Goal: Transaction & Acquisition: Book appointment/travel/reservation

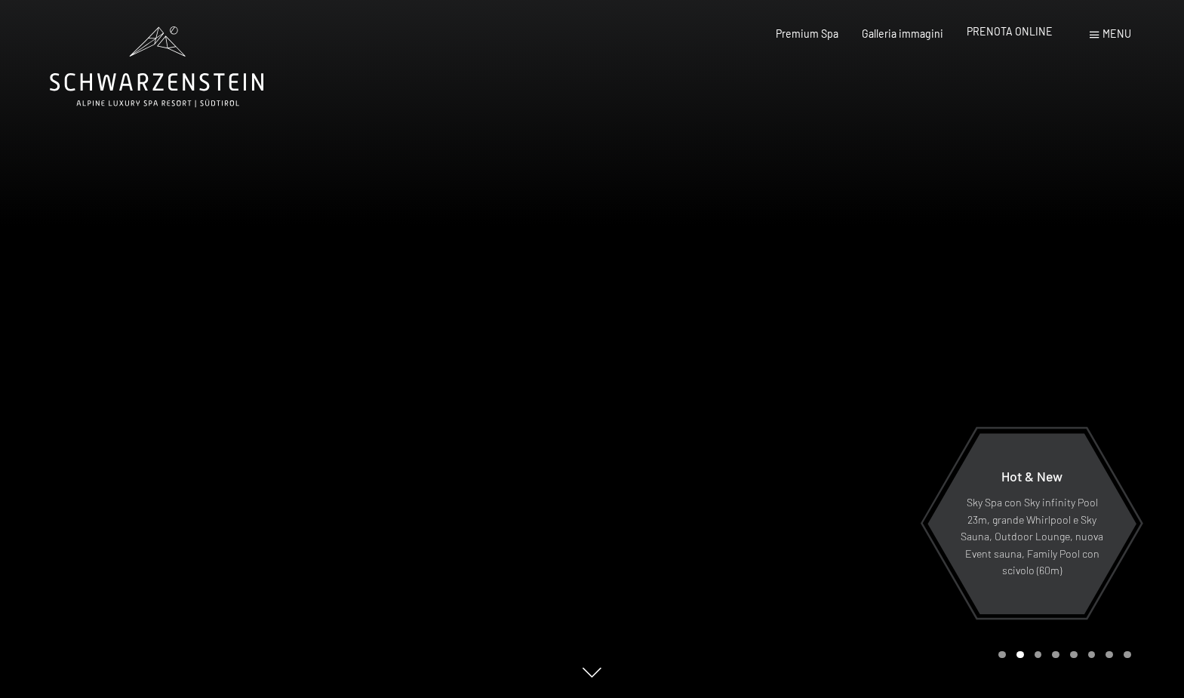
click at [1030, 31] on span "PRENOTA ONLINE" at bounding box center [1010, 31] width 86 height 13
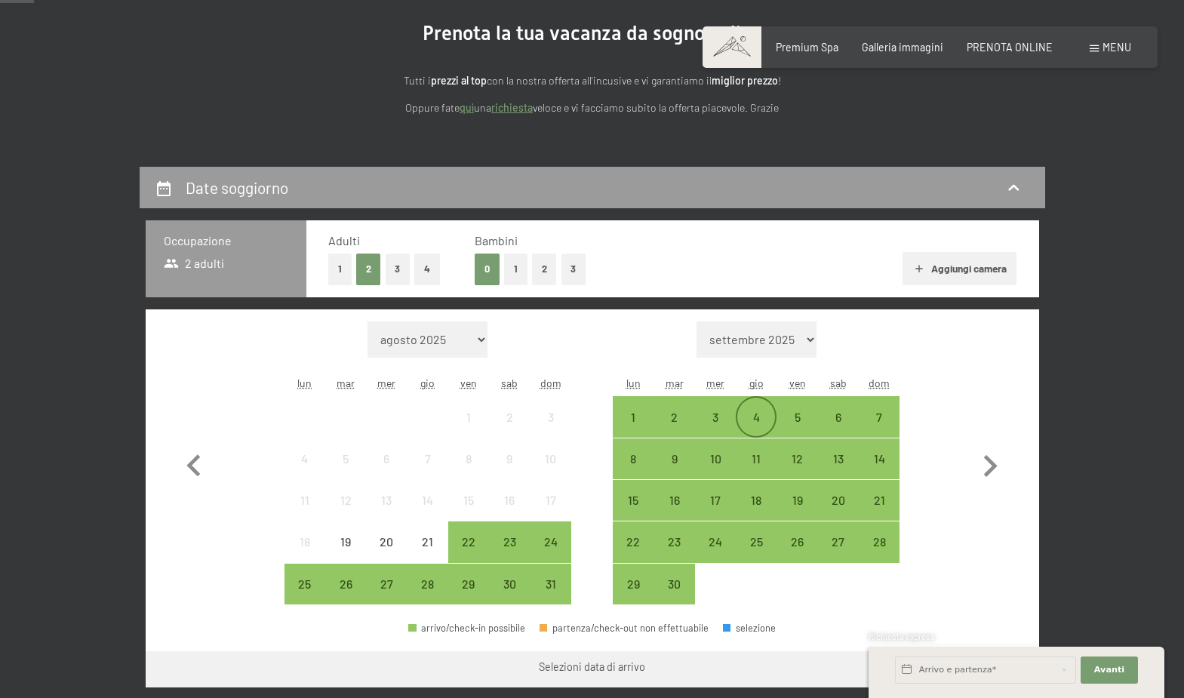
scroll to position [171, 0]
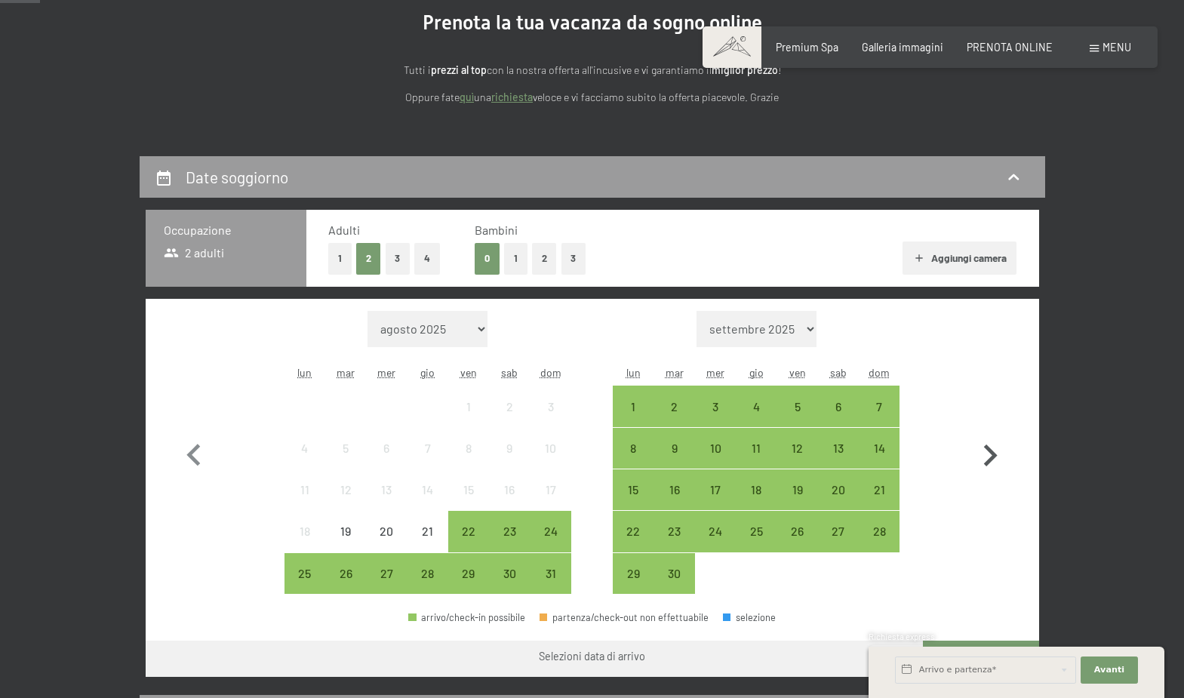
click at [991, 456] on icon "button" at bounding box center [990, 456] width 44 height 44
select select "[DATE]"
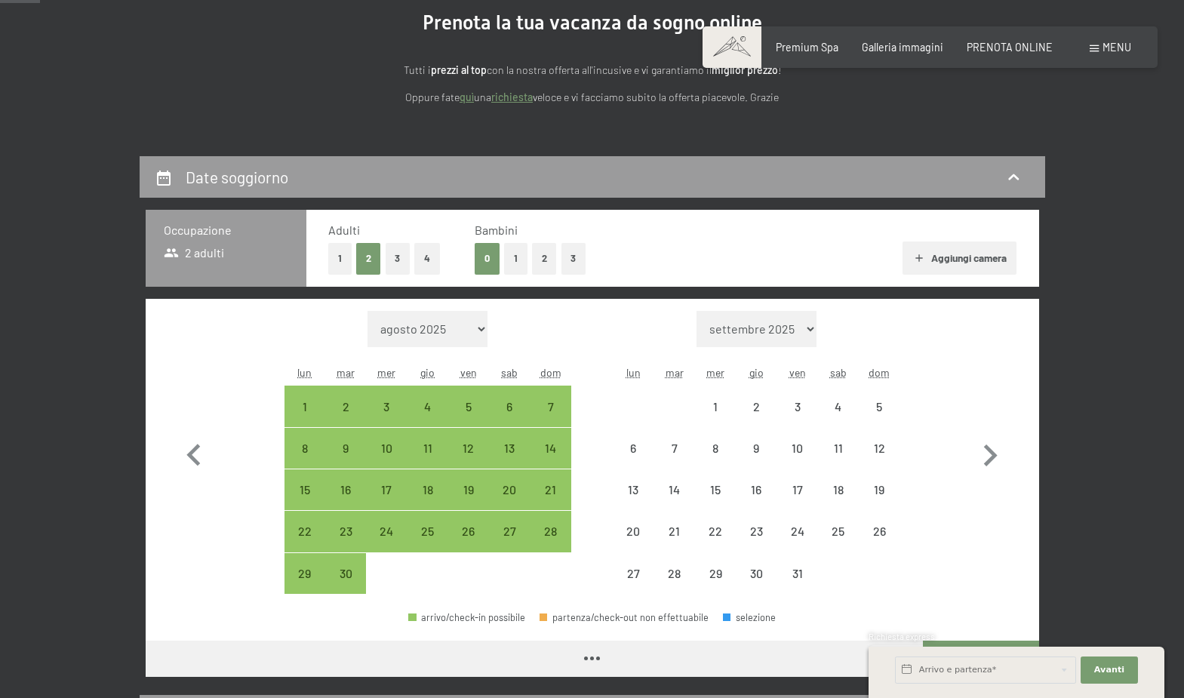
select select "2025-09-01"
select select "2025-10-01"
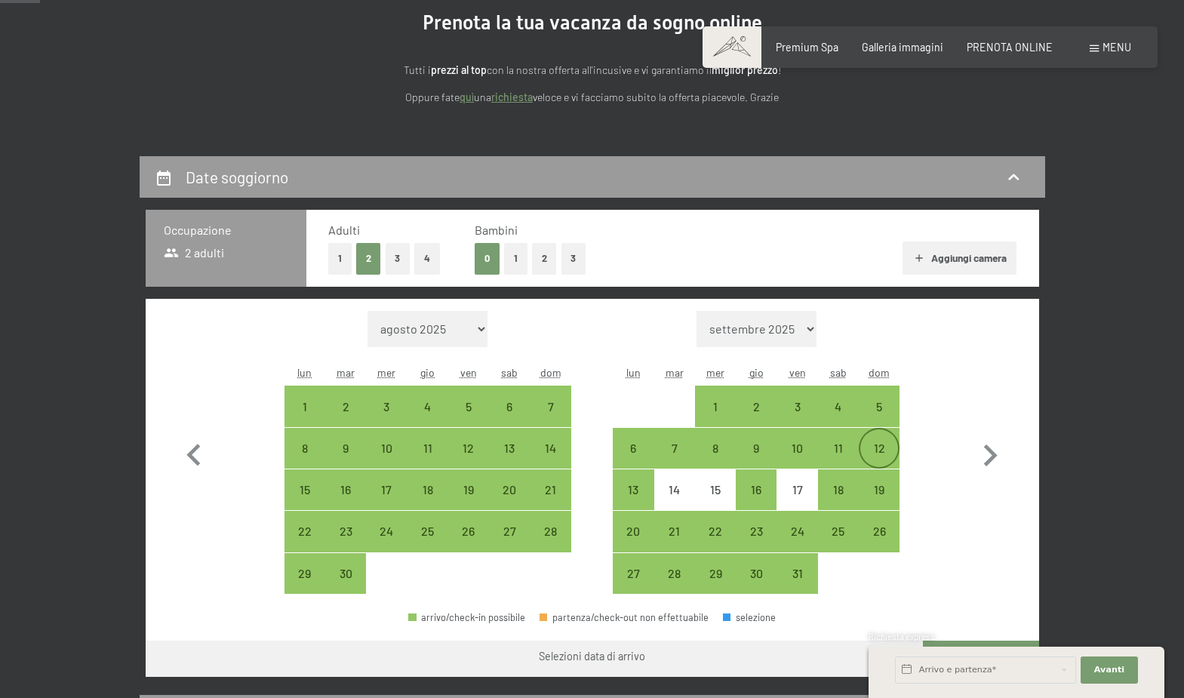
click at [876, 447] on div "12" at bounding box center [879, 461] width 38 height 38
select select "2025-09-01"
select select "2025-10-01"
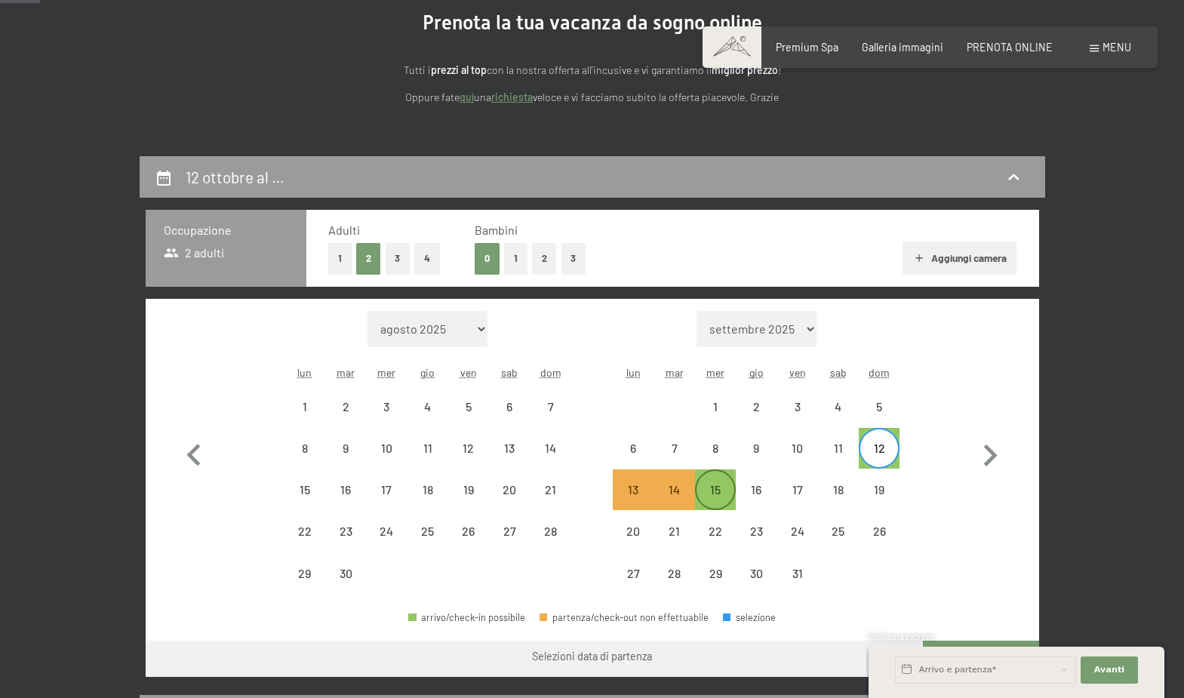
click at [715, 490] on div "15" at bounding box center [716, 503] width 38 height 38
select select "2025-09-01"
select select "2025-10-01"
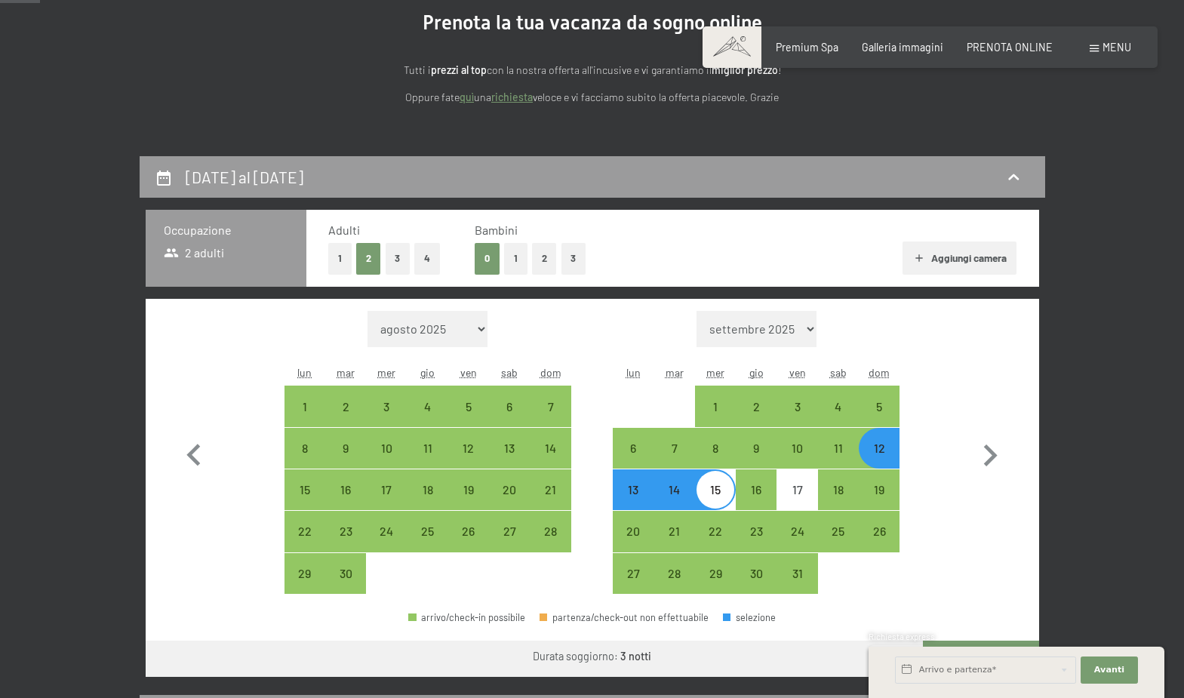
click at [882, 451] on div "12" at bounding box center [879, 461] width 38 height 38
select select "2025-09-01"
select select "2025-10-01"
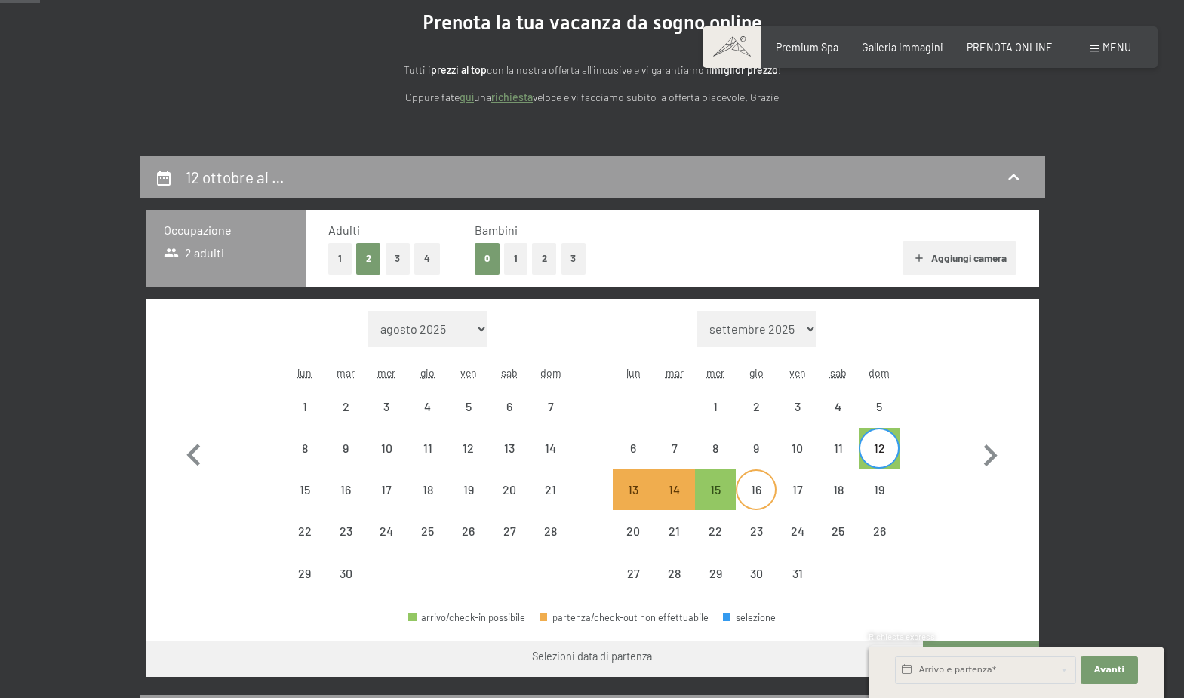
click at [745, 494] on div "16" at bounding box center [756, 503] width 38 height 38
select select "2025-09-01"
select select "2025-10-01"
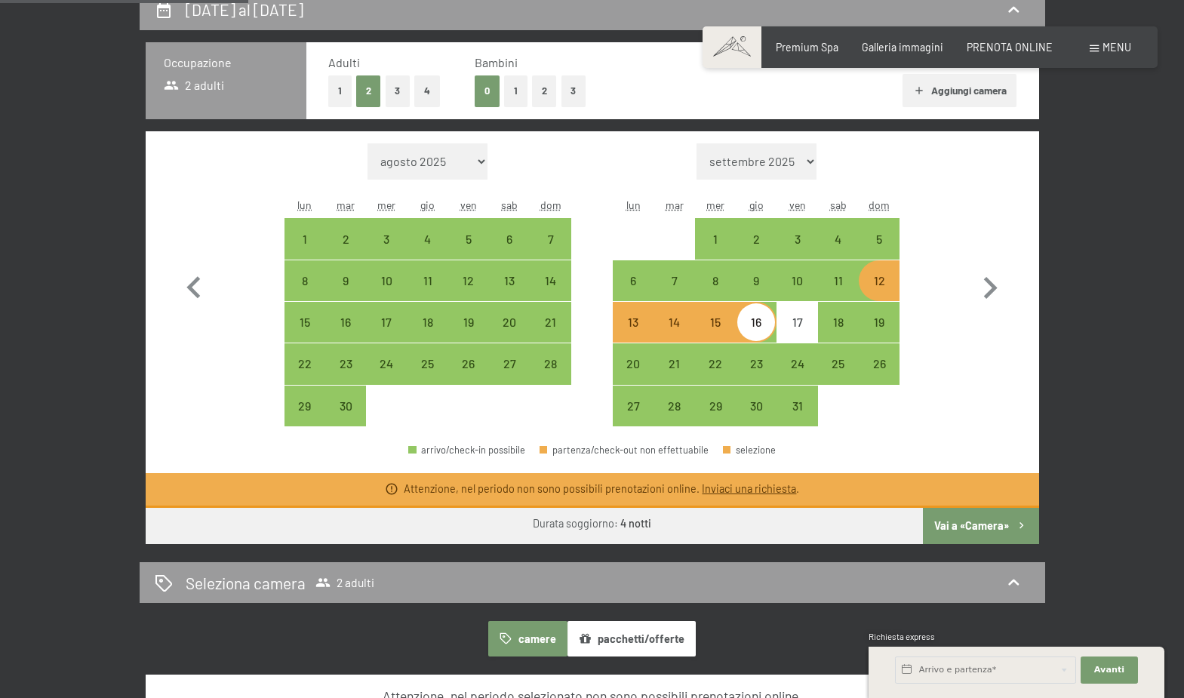
scroll to position [342, 0]
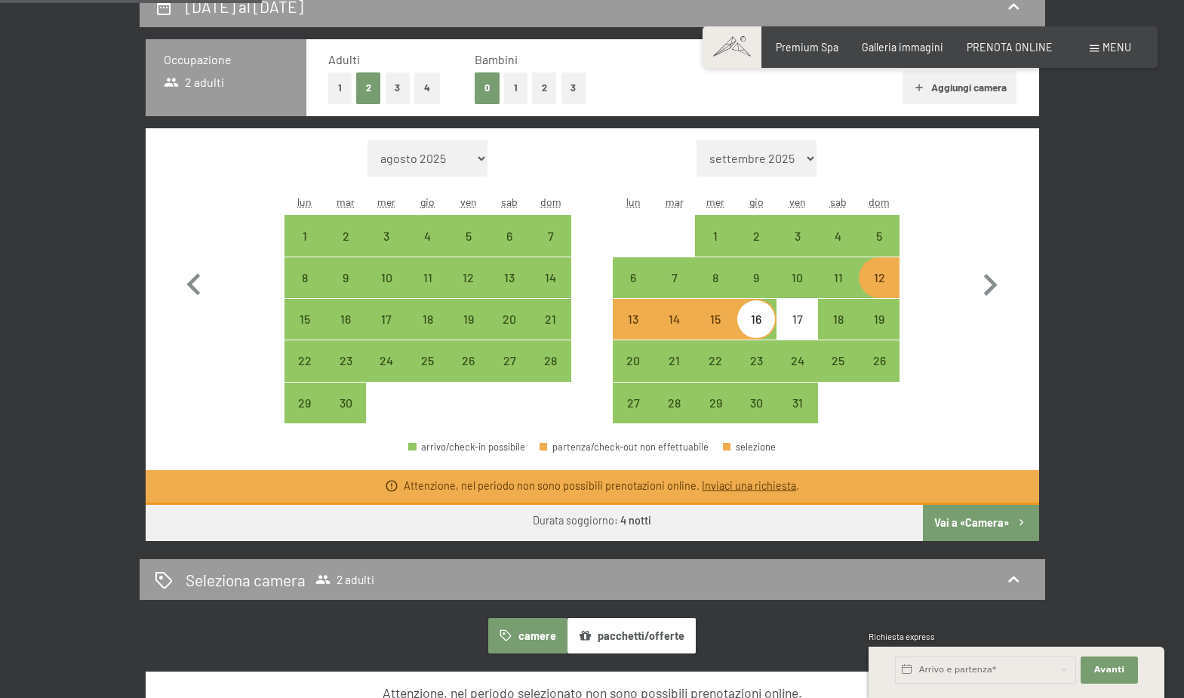
click at [626, 633] on button "pacchetti/offerte" at bounding box center [632, 635] width 128 height 35
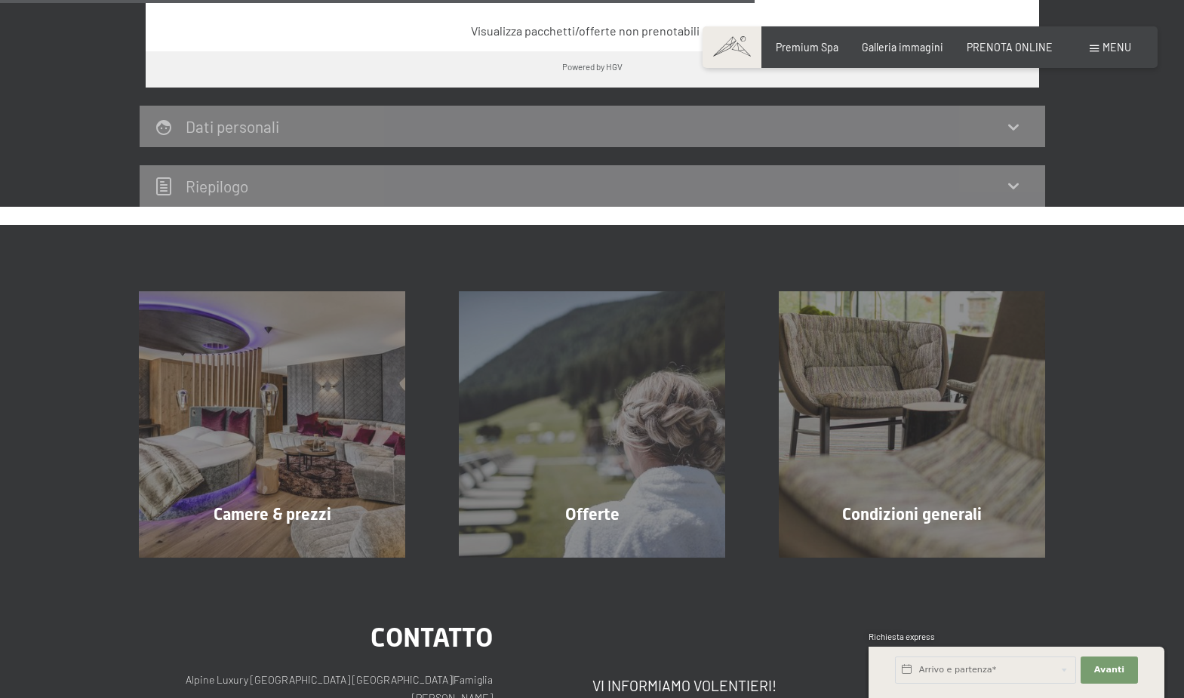
scroll to position [1112, 0]
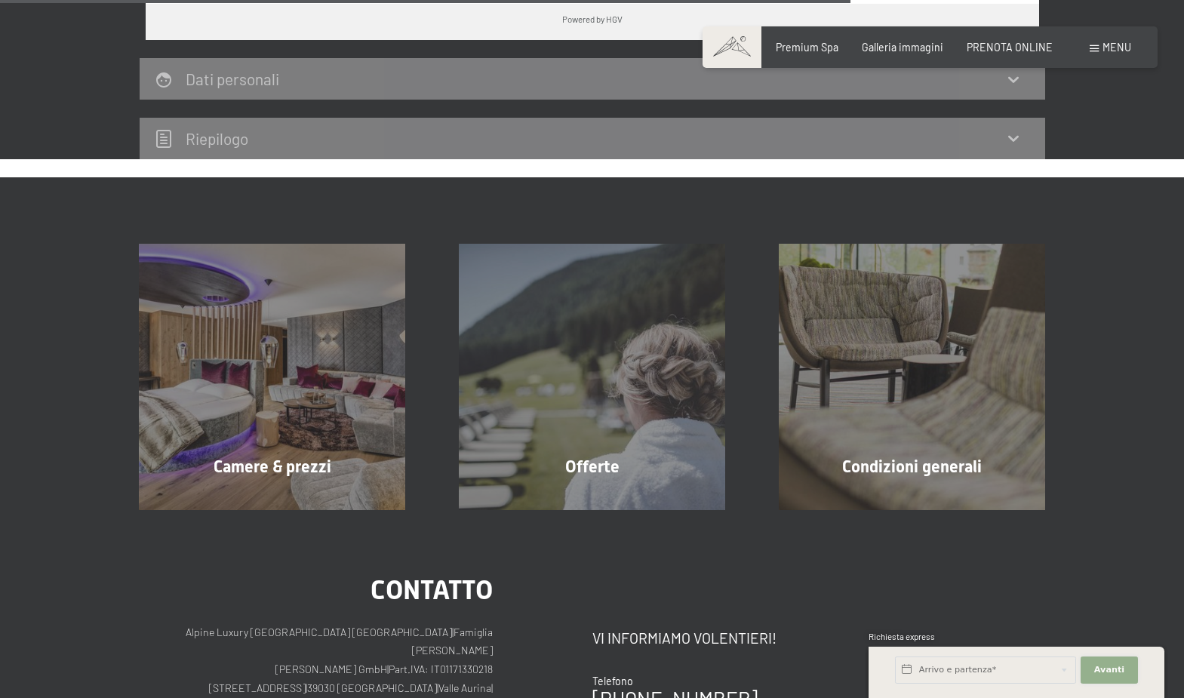
click at [1105, 669] on span "Avanti" at bounding box center [1109, 670] width 30 height 12
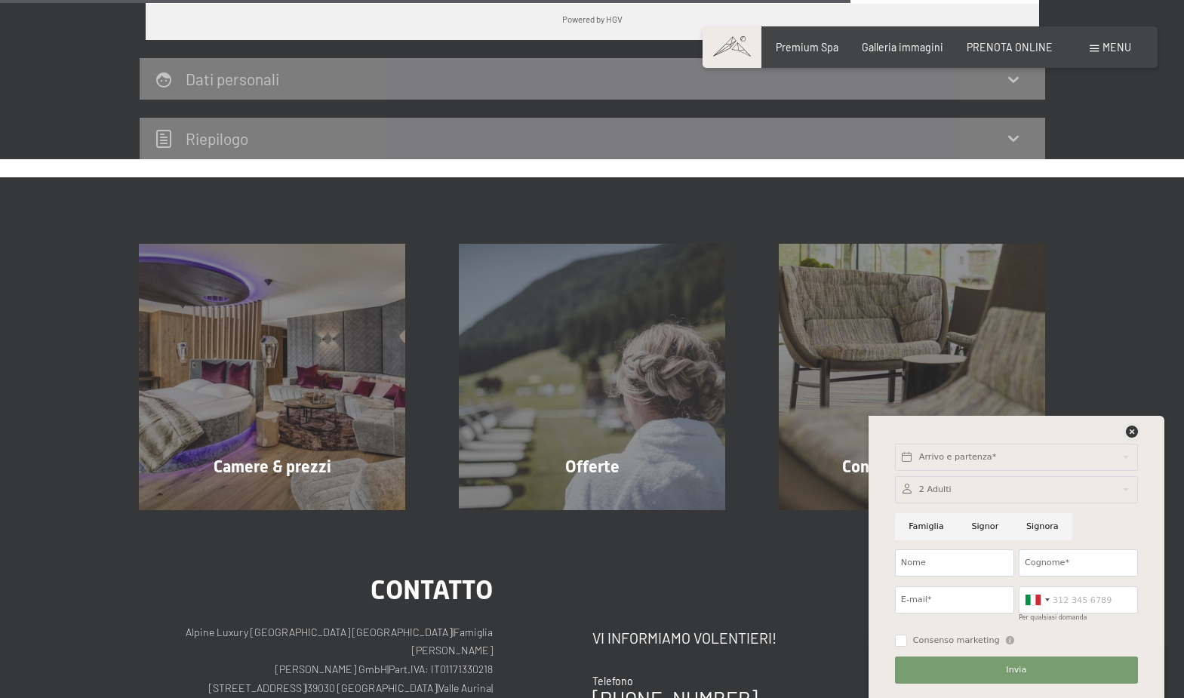
drag, startPoint x: 1134, startPoint y: 432, endPoint x: 1102, endPoint y: 421, distance: 34.1
click at [1132, 431] on icon at bounding box center [1132, 432] width 12 height 12
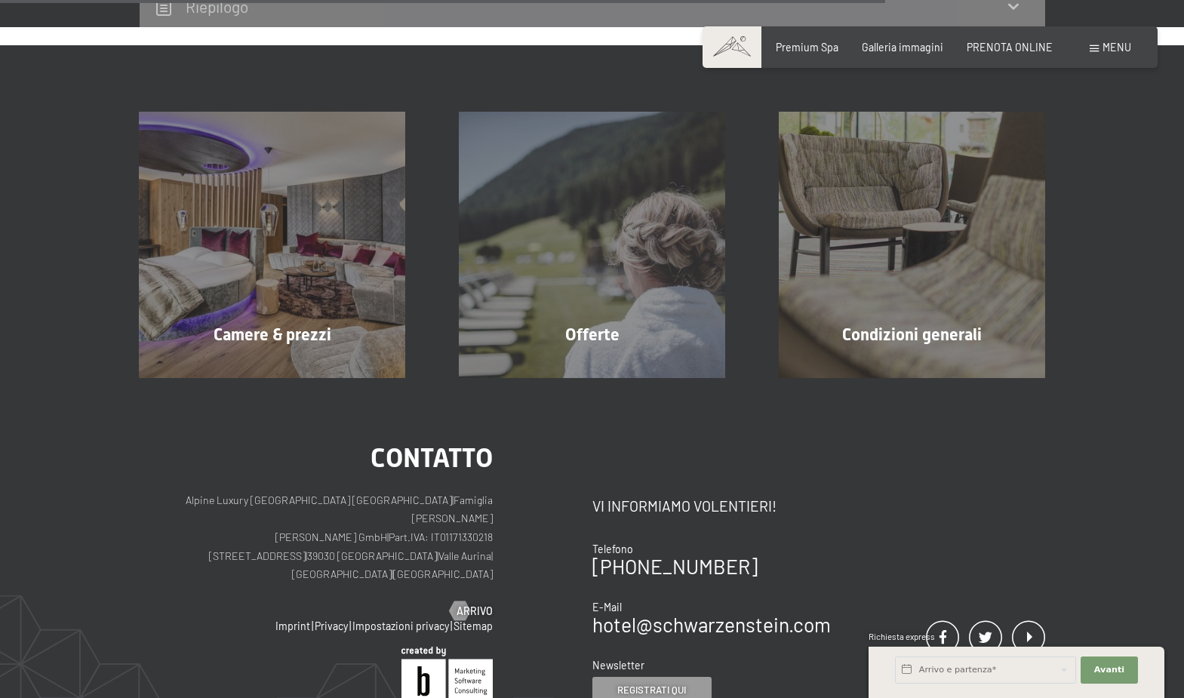
scroll to position [1368, 0]
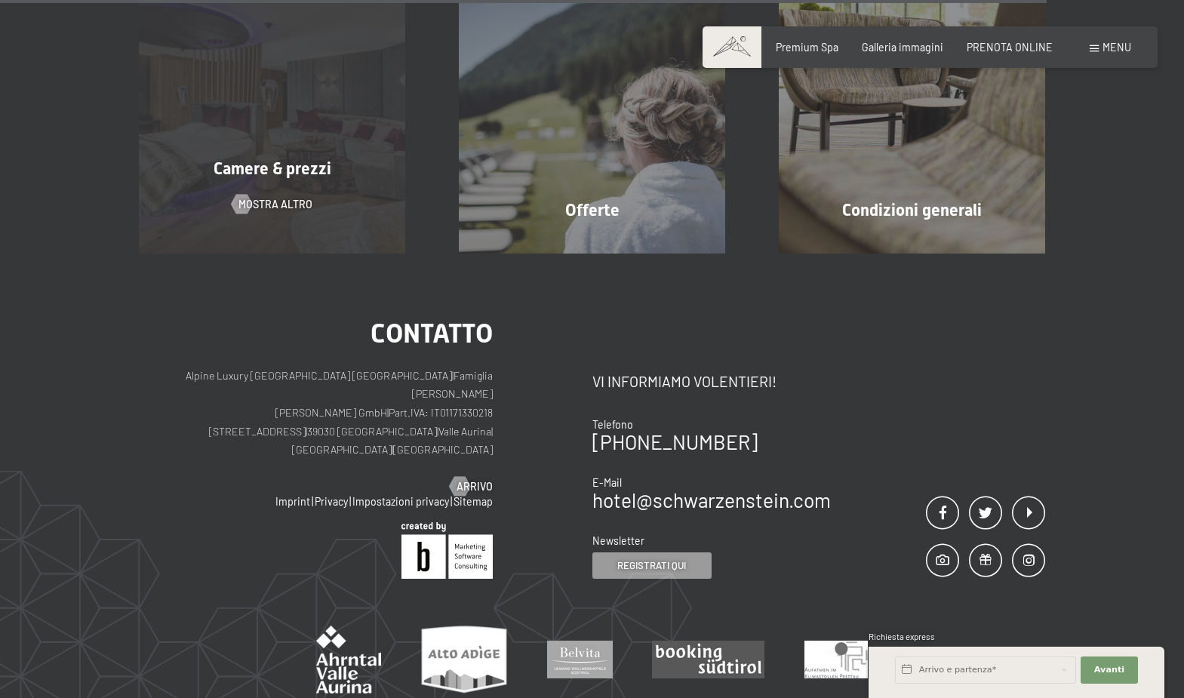
click at [288, 151] on div "Camere & prezzi mostra altro" at bounding box center [272, 120] width 320 height 266
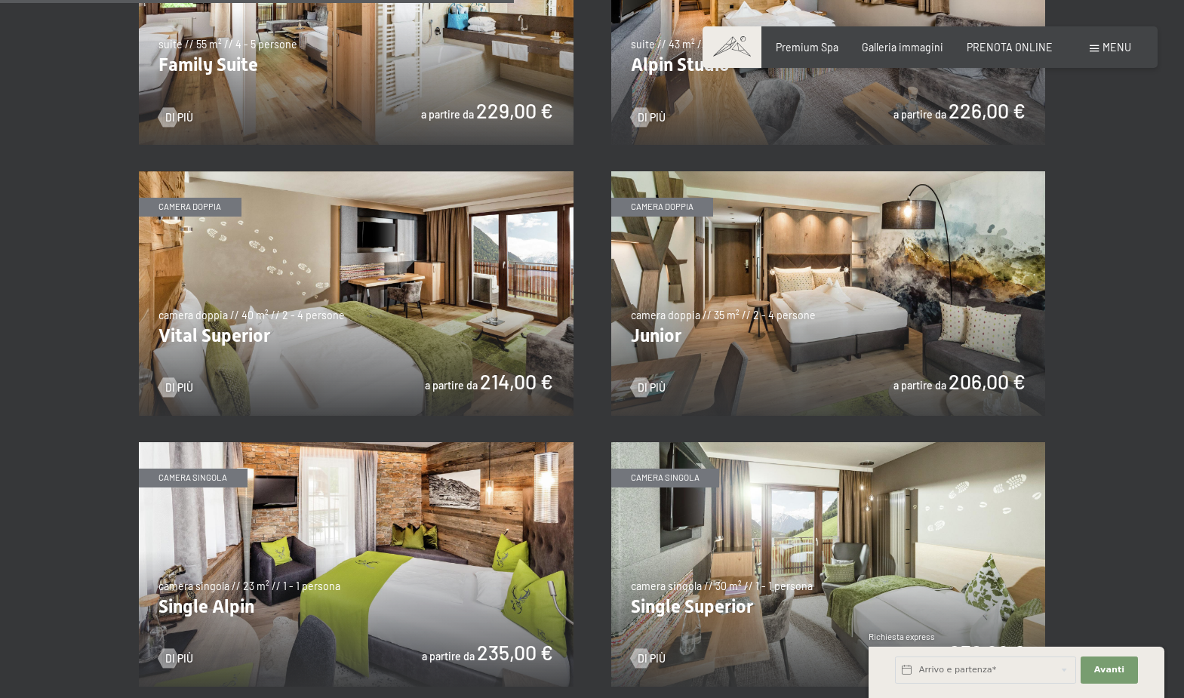
scroll to position [1796, 0]
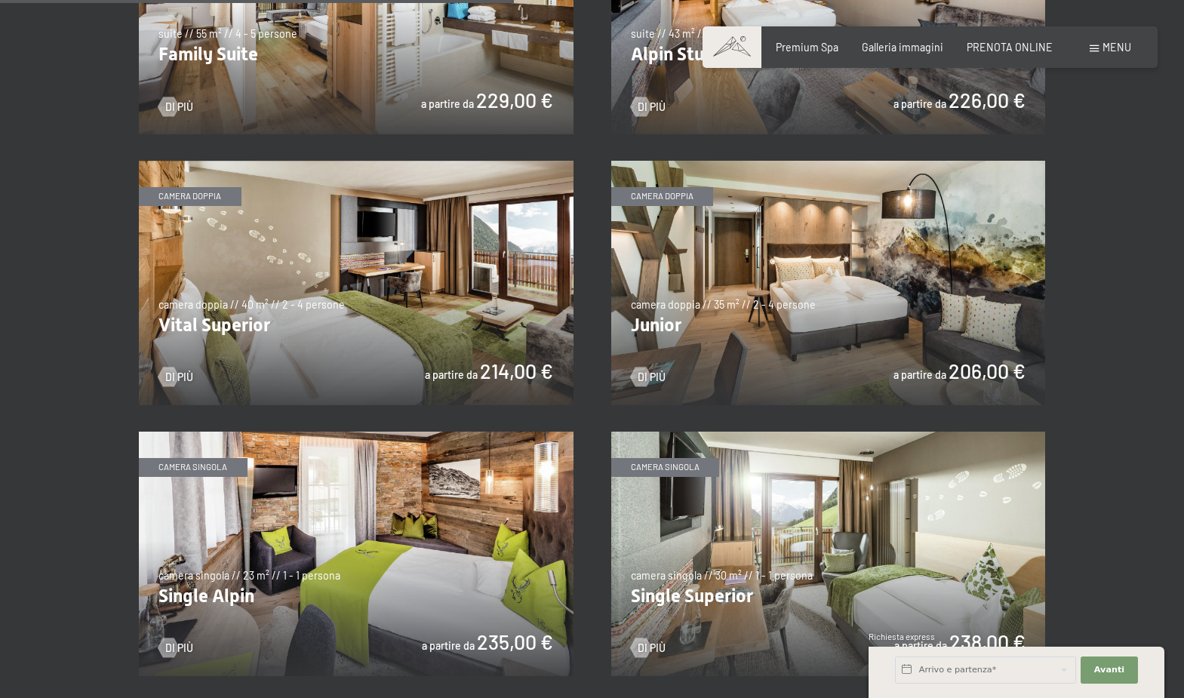
click at [757, 285] on img at bounding box center [828, 283] width 435 height 245
click at [371, 289] on img at bounding box center [356, 283] width 435 height 245
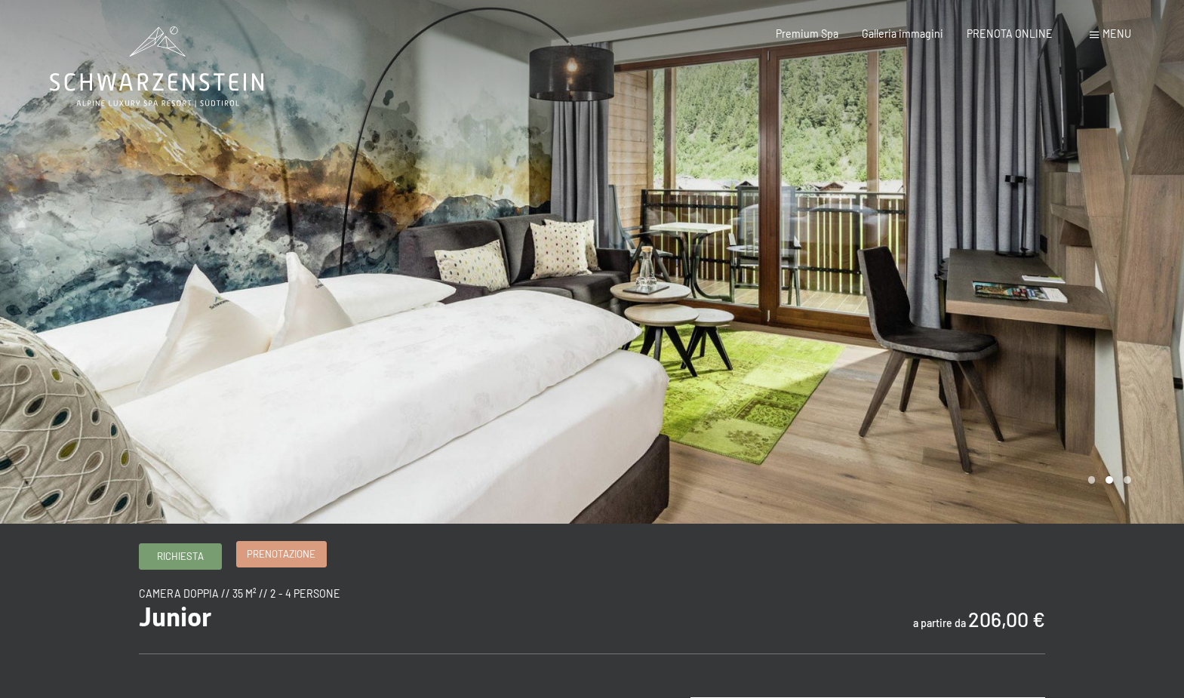
click at [271, 553] on span "Prenotazione" at bounding box center [281, 554] width 69 height 14
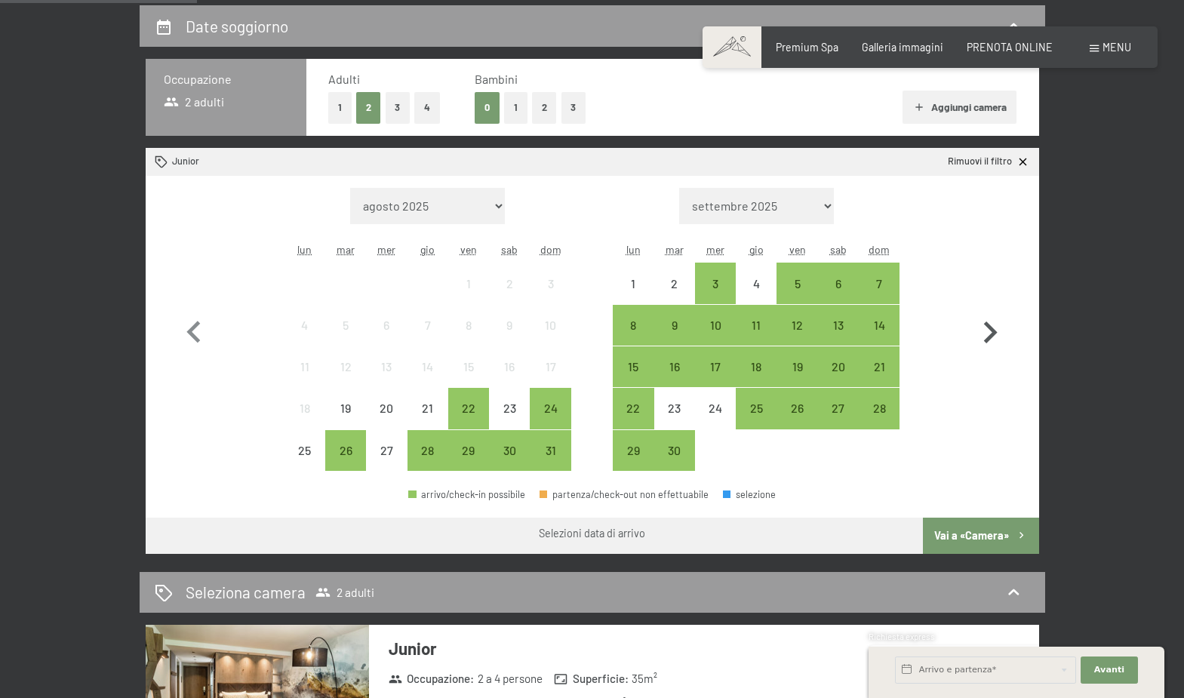
scroll to position [342, 0]
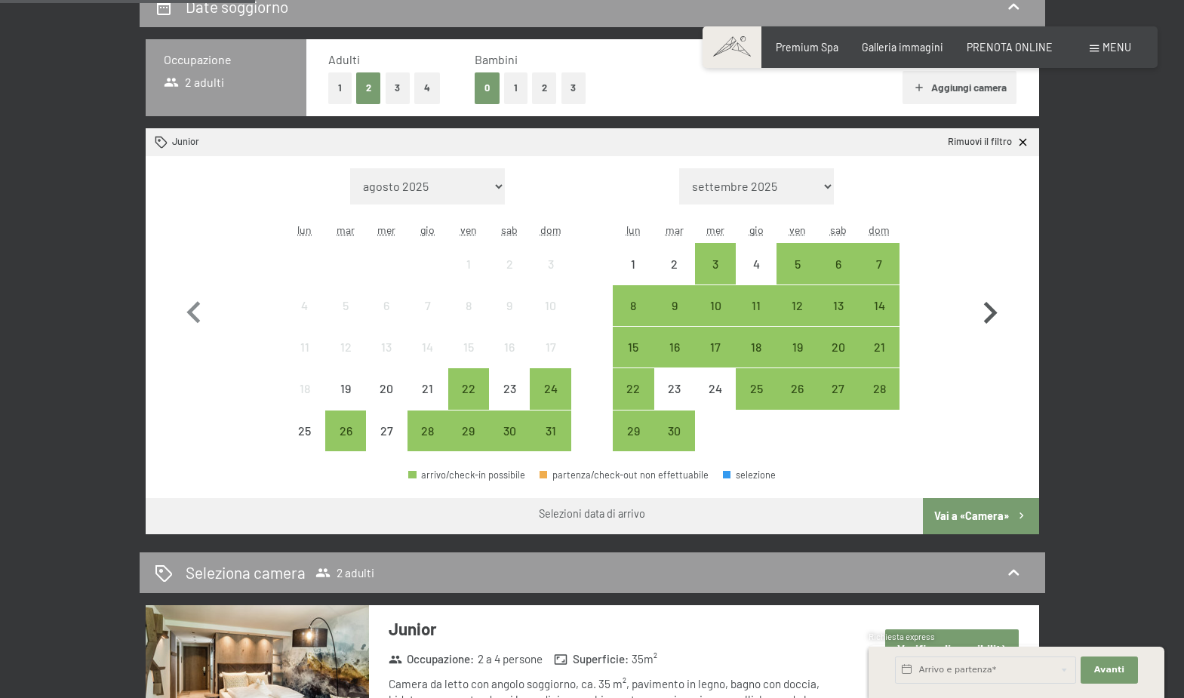
click at [991, 312] on icon "button" at bounding box center [990, 313] width 44 height 44
select select "2025-09-01"
select select "2025-10-01"
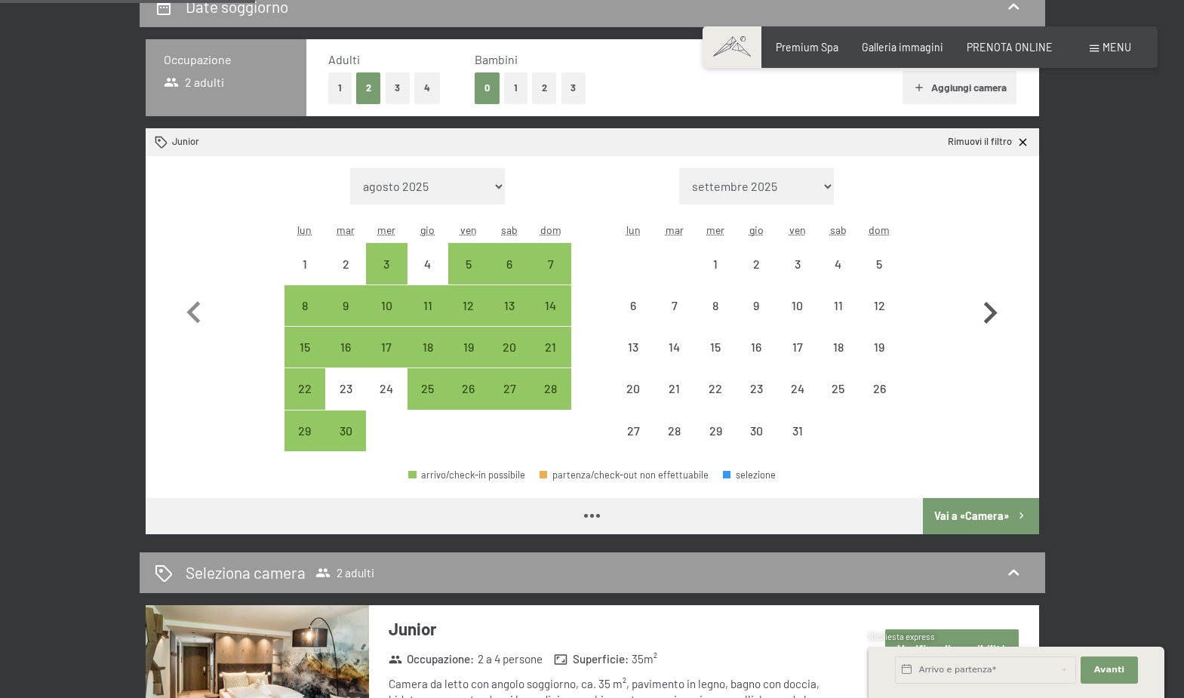
select select "2025-09-01"
select select "2025-10-01"
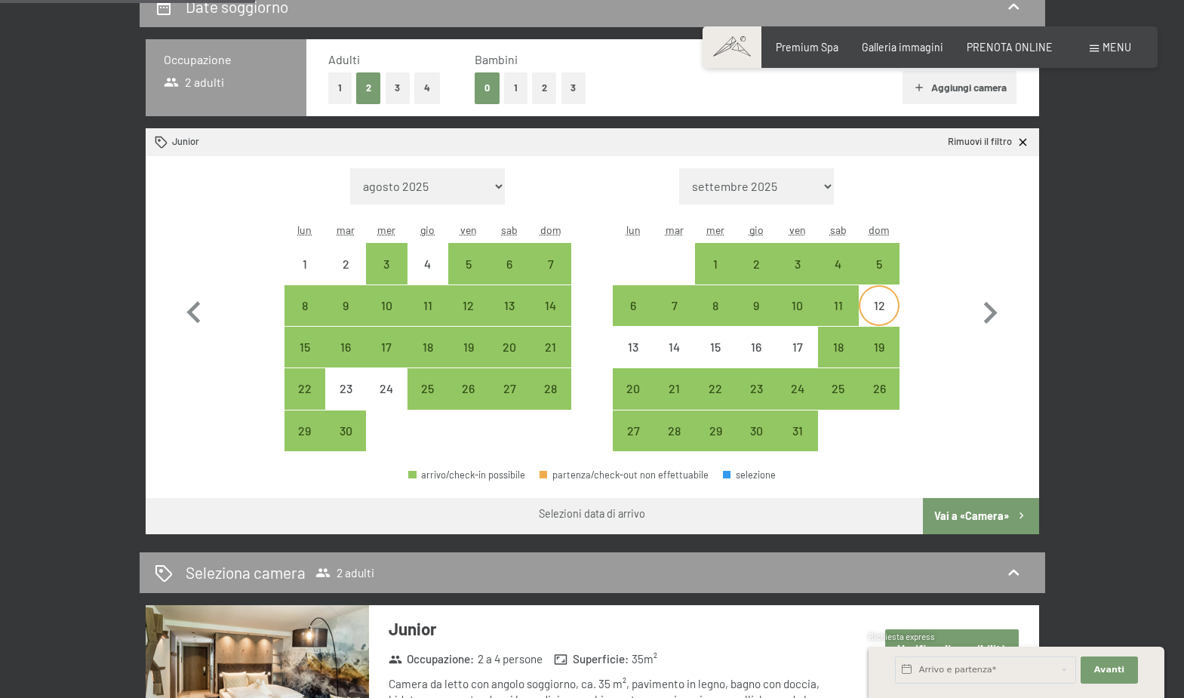
click at [881, 303] on div "12" at bounding box center [879, 319] width 38 height 38
select select "2025-09-01"
select select "2025-10-01"
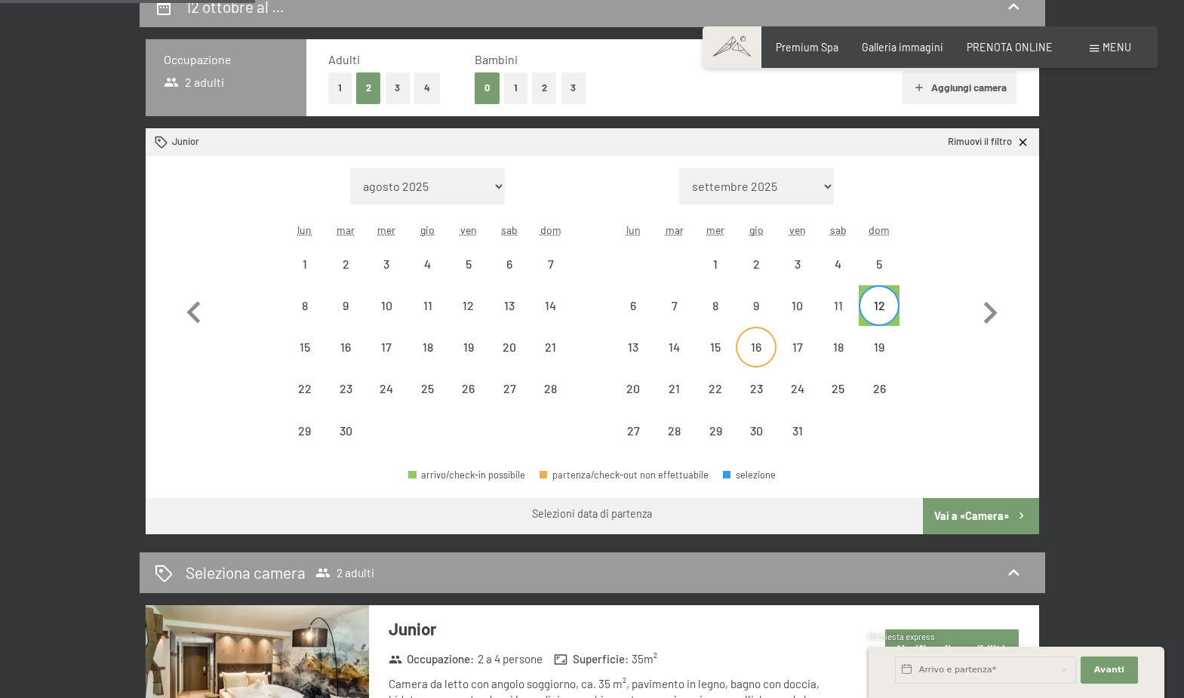
click at [749, 346] on div "16" at bounding box center [756, 360] width 38 height 38
select select "2025-09-01"
select select "2025-10-01"
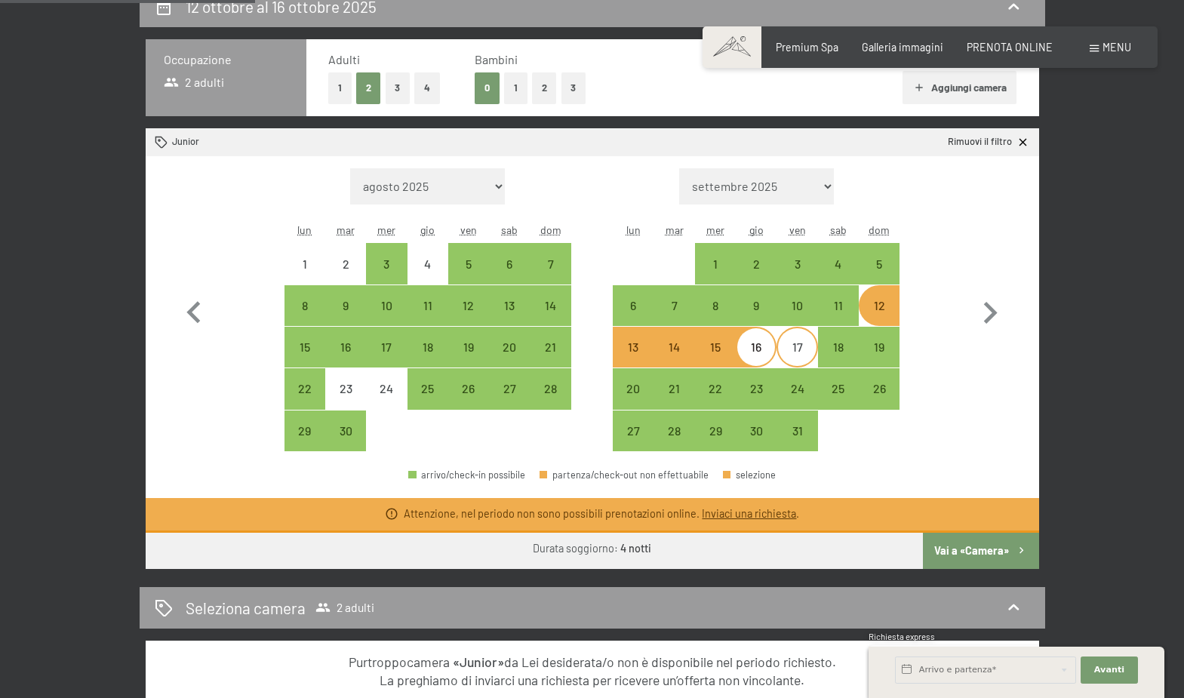
click at [801, 350] on div "17" at bounding box center [797, 360] width 38 height 38
select select "2025-09-01"
select select "2025-10-01"
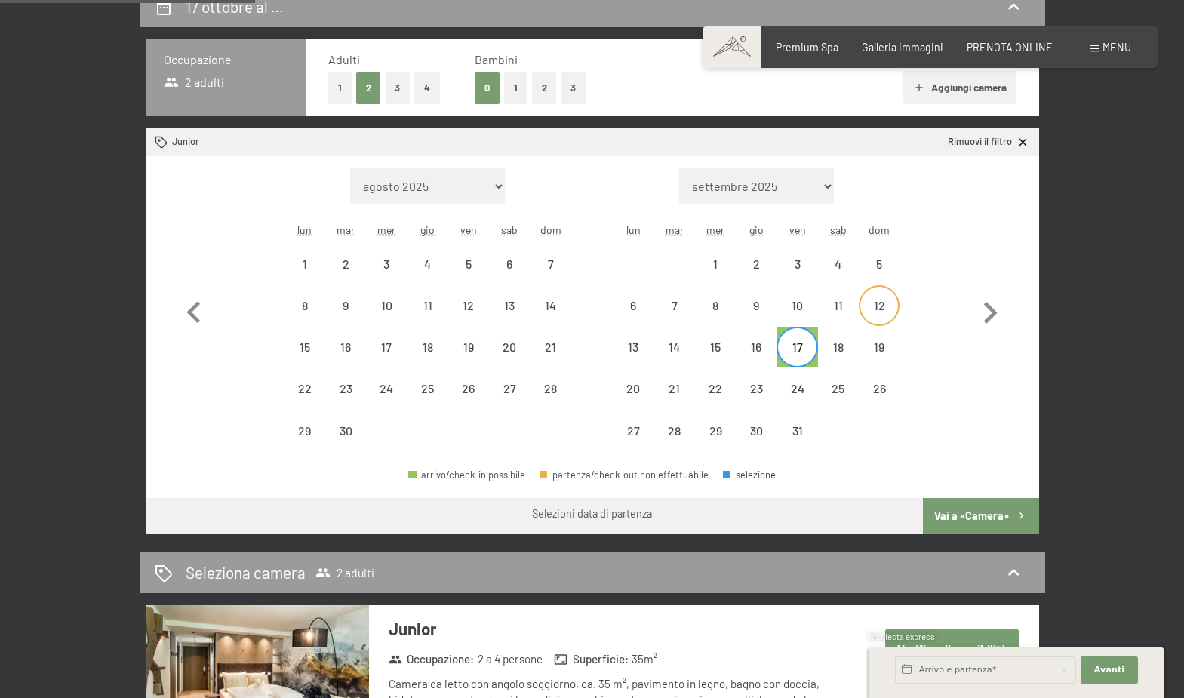
click at [881, 303] on div "12" at bounding box center [879, 319] width 38 height 38
select select "2025-09-01"
select select "2025-10-01"
click at [716, 343] on div "15" at bounding box center [716, 360] width 38 height 38
select select "2025-09-01"
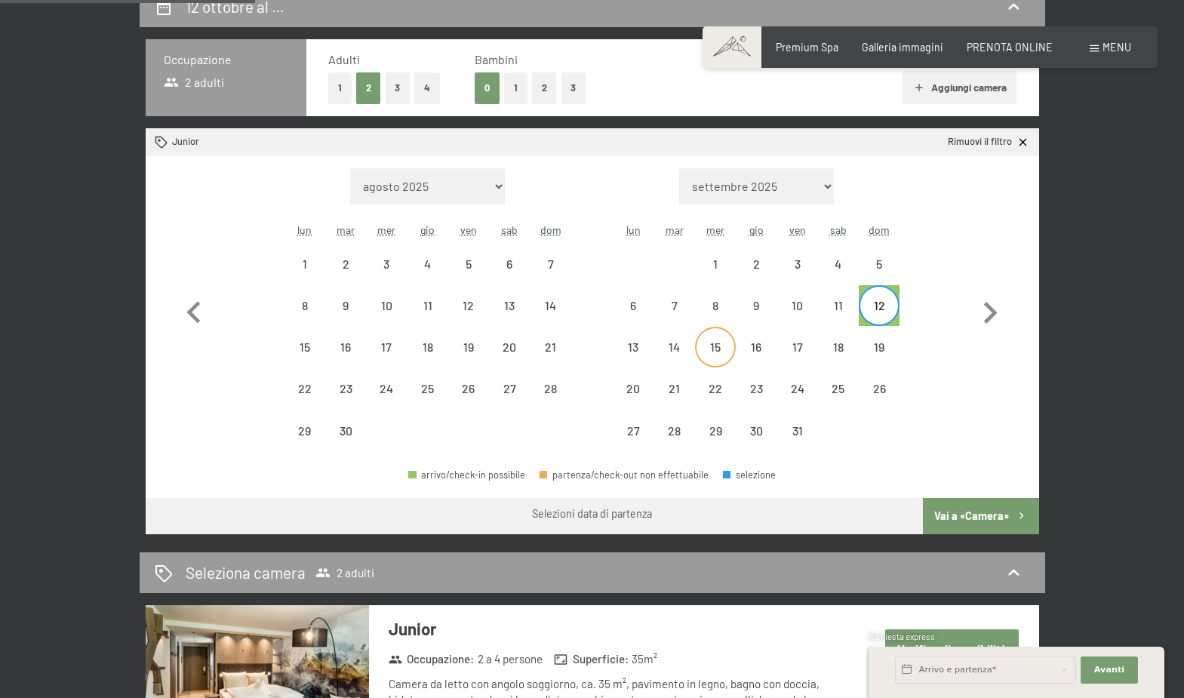
select select "2025-10-01"
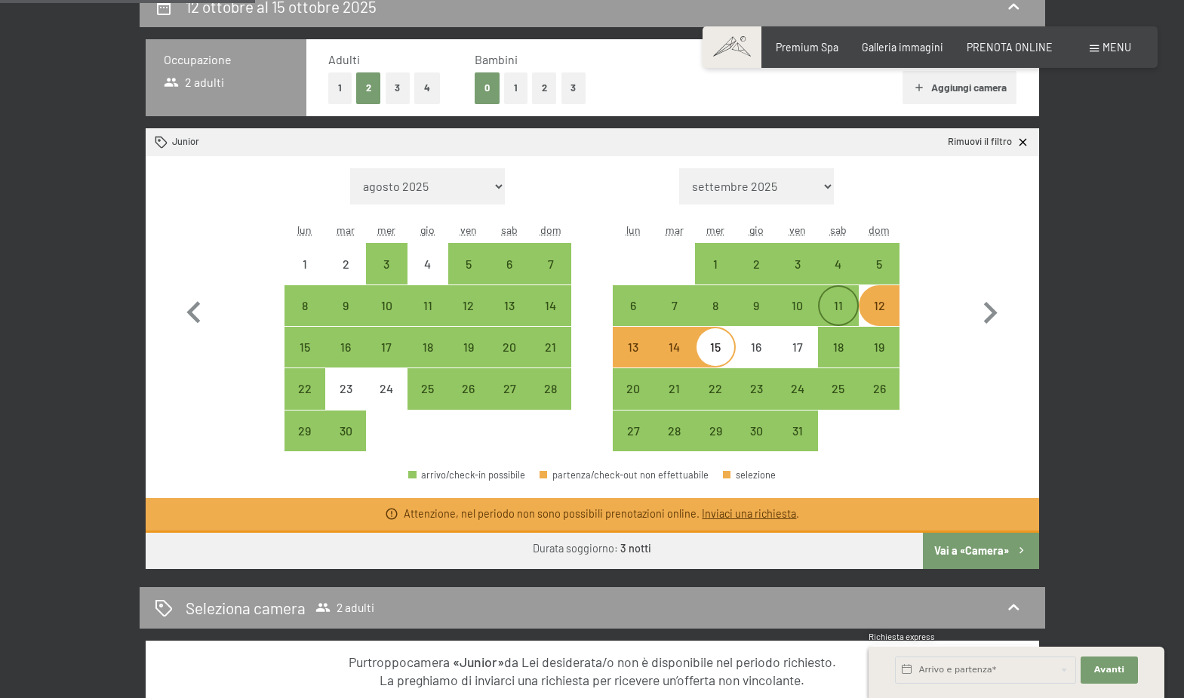
click at [839, 301] on div "11" at bounding box center [839, 319] width 38 height 38
select select "2025-09-01"
select select "2025-10-01"
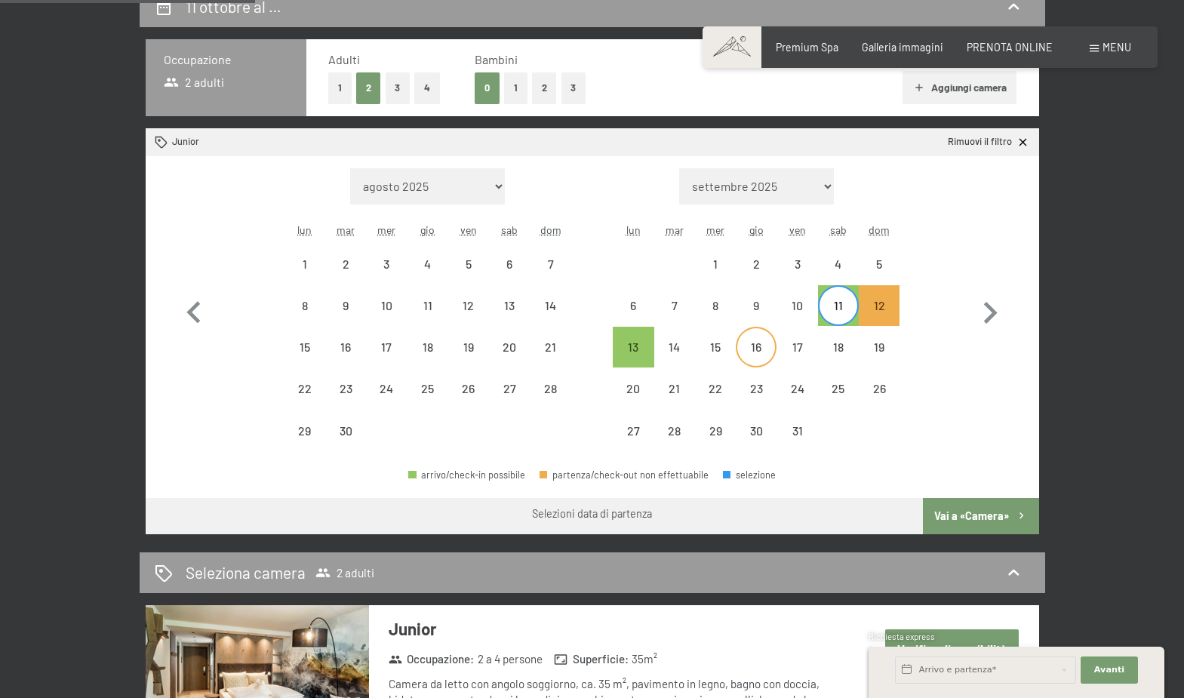
click at [750, 346] on div "16" at bounding box center [756, 360] width 38 height 38
select select "2025-09-01"
select select "2025-10-01"
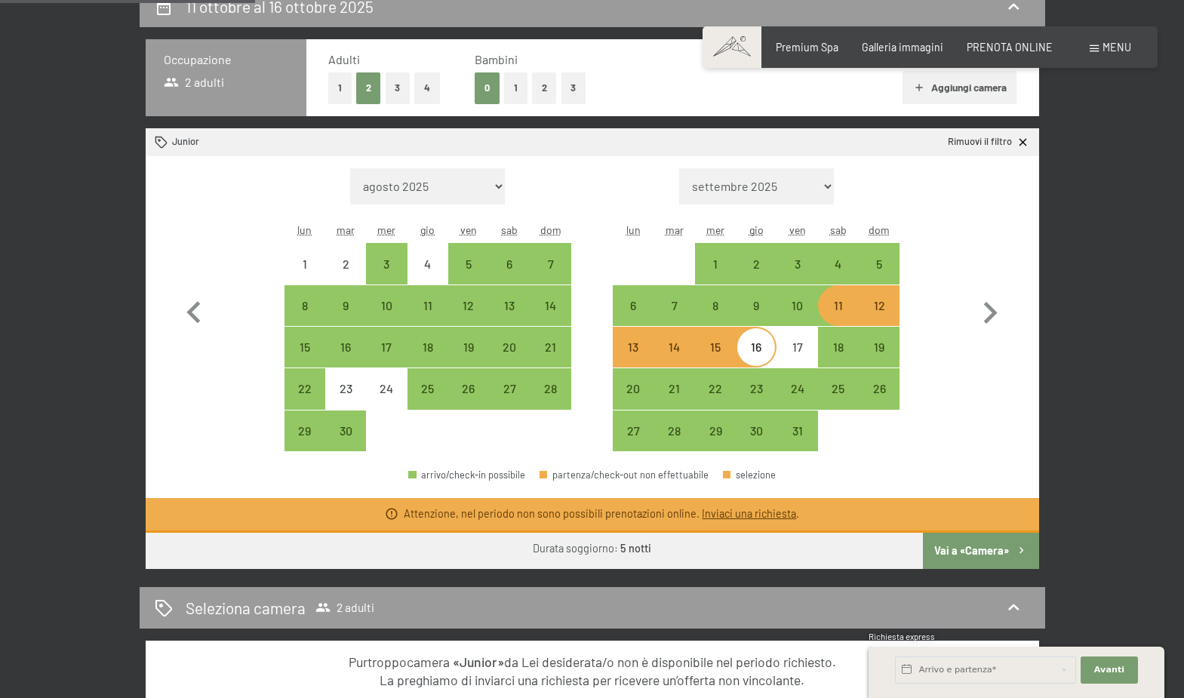
click at [844, 312] on div "11" at bounding box center [839, 319] width 38 height 38
select select "2025-09-01"
select select "2025-10-01"
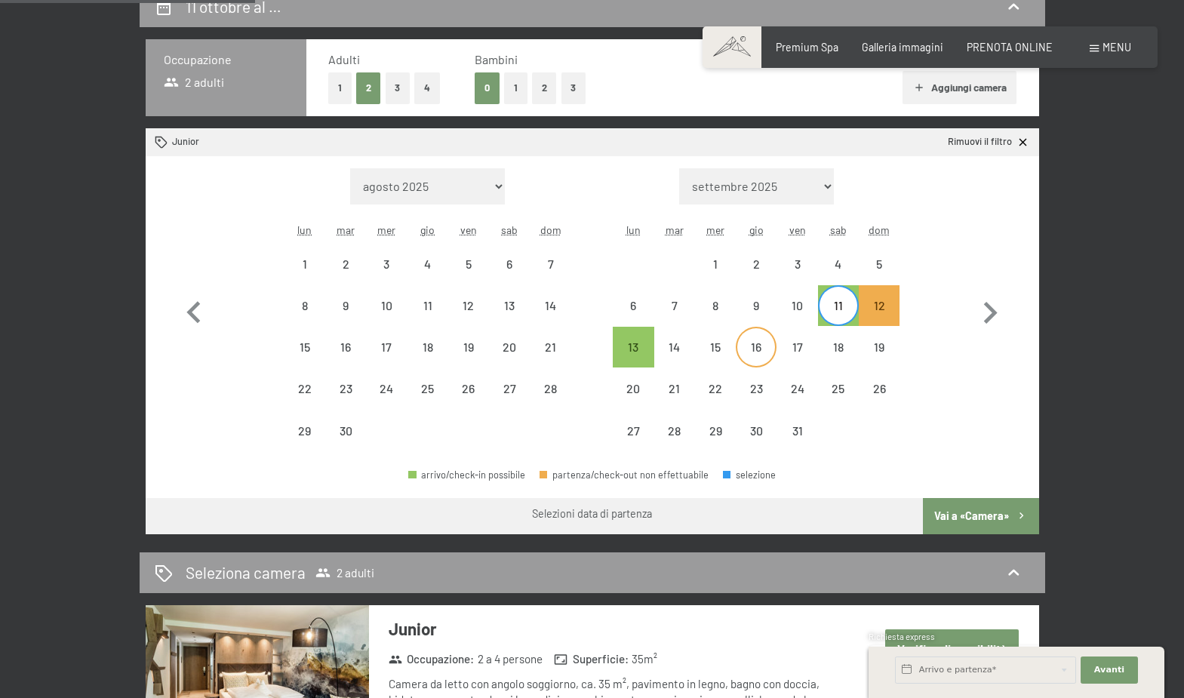
click at [753, 349] on div "16" at bounding box center [756, 360] width 38 height 38
select select "2025-09-01"
select select "2025-10-01"
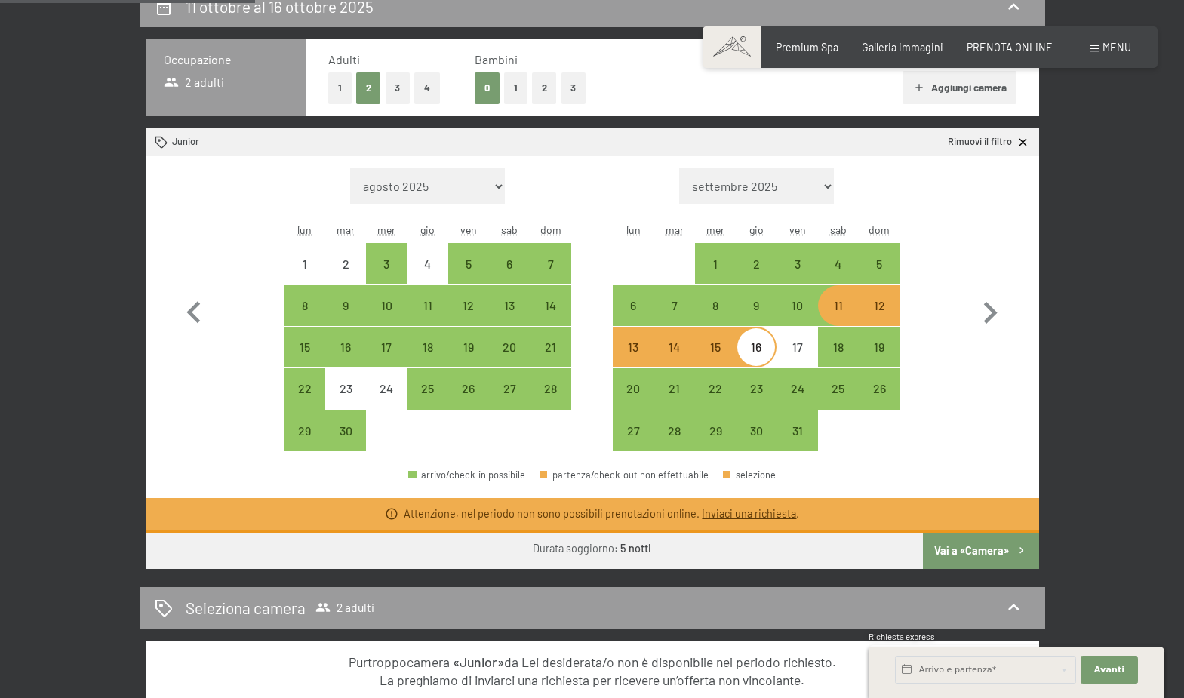
click at [842, 309] on div "11" at bounding box center [839, 319] width 38 height 38
select select "[DATE]"
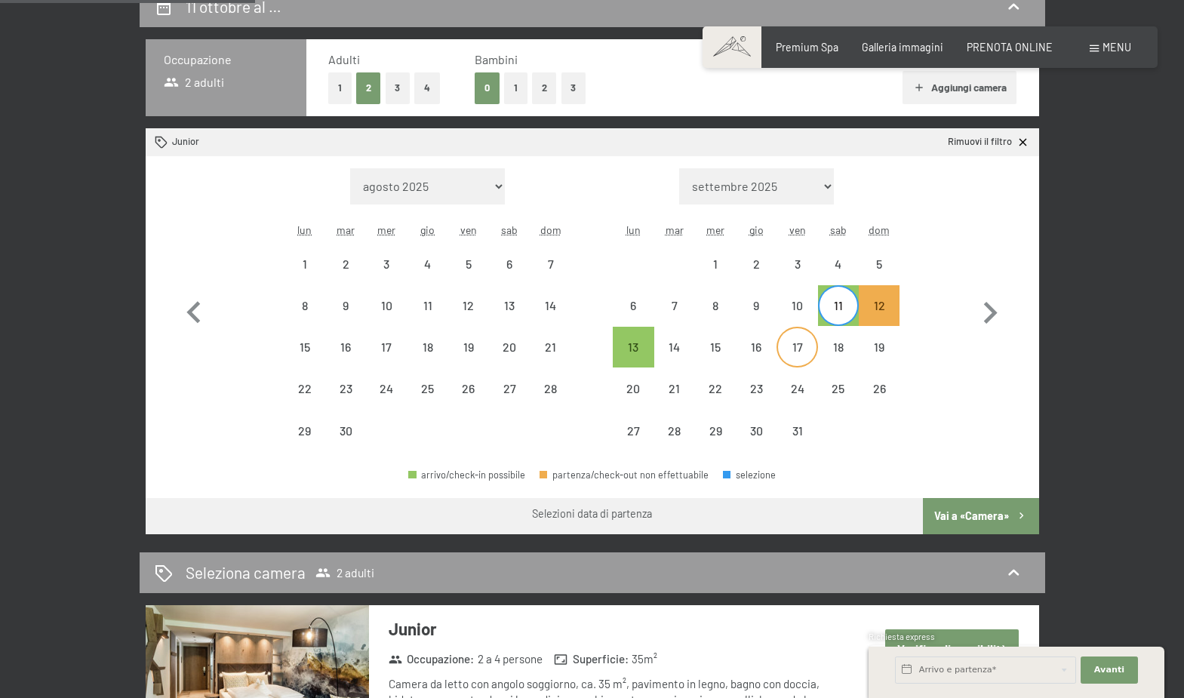
click at [798, 348] on div "17" at bounding box center [797, 360] width 38 height 38
select select "[DATE]"
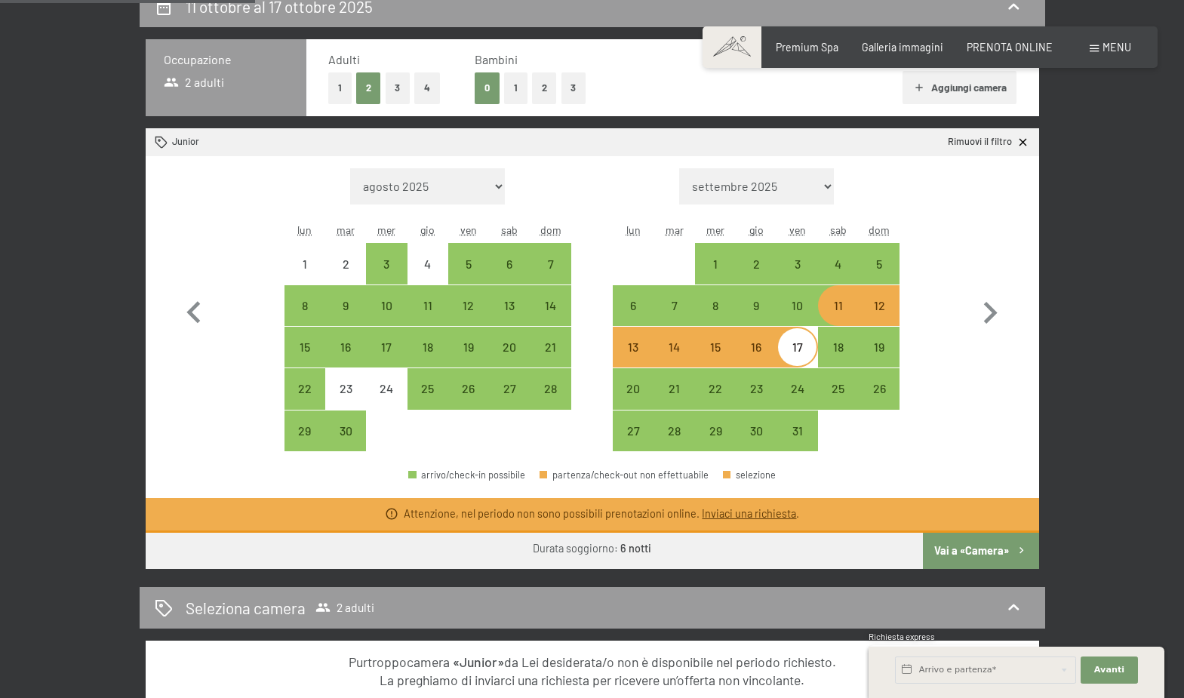
click at [886, 309] on div "12" at bounding box center [879, 319] width 38 height 38
select select "[DATE]"
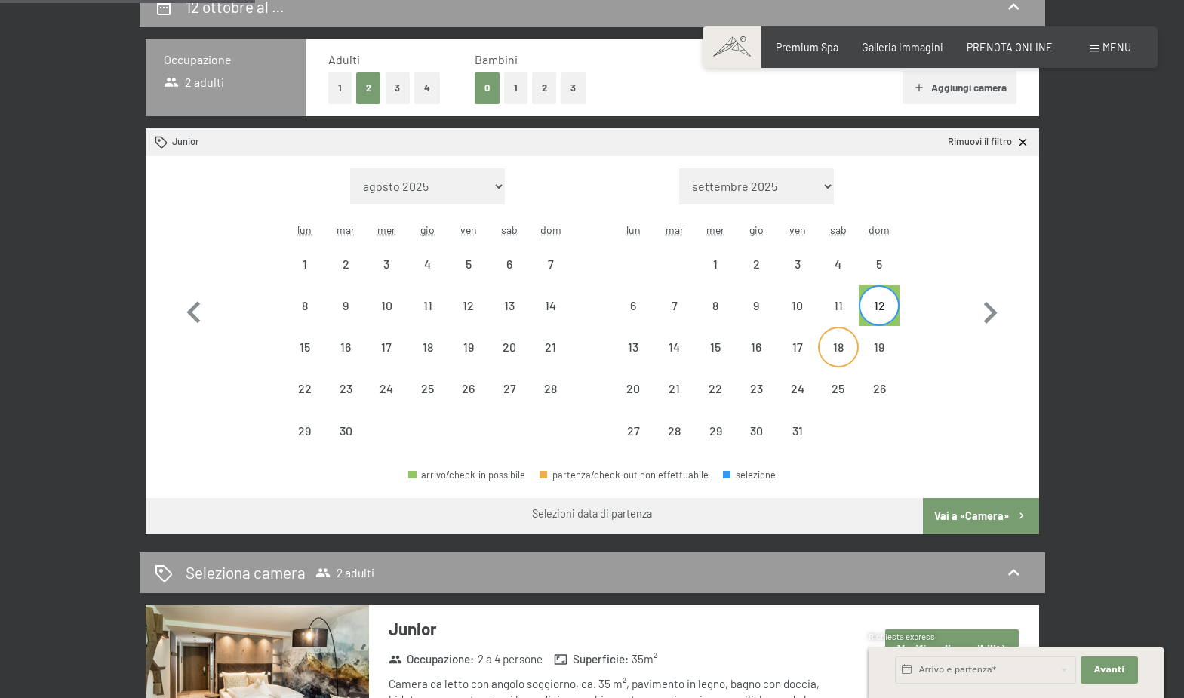
click at [838, 349] on div "18" at bounding box center [839, 360] width 38 height 38
select select "[DATE]"
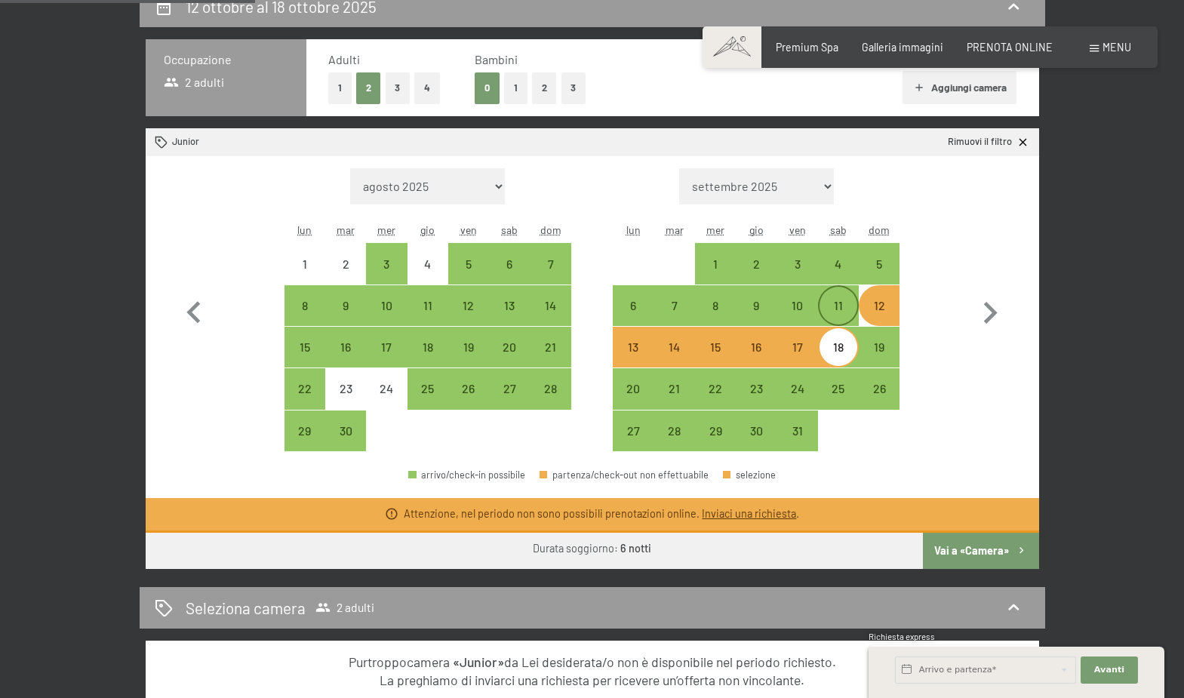
click at [848, 312] on div "11" at bounding box center [839, 319] width 38 height 38
select select "[DATE]"
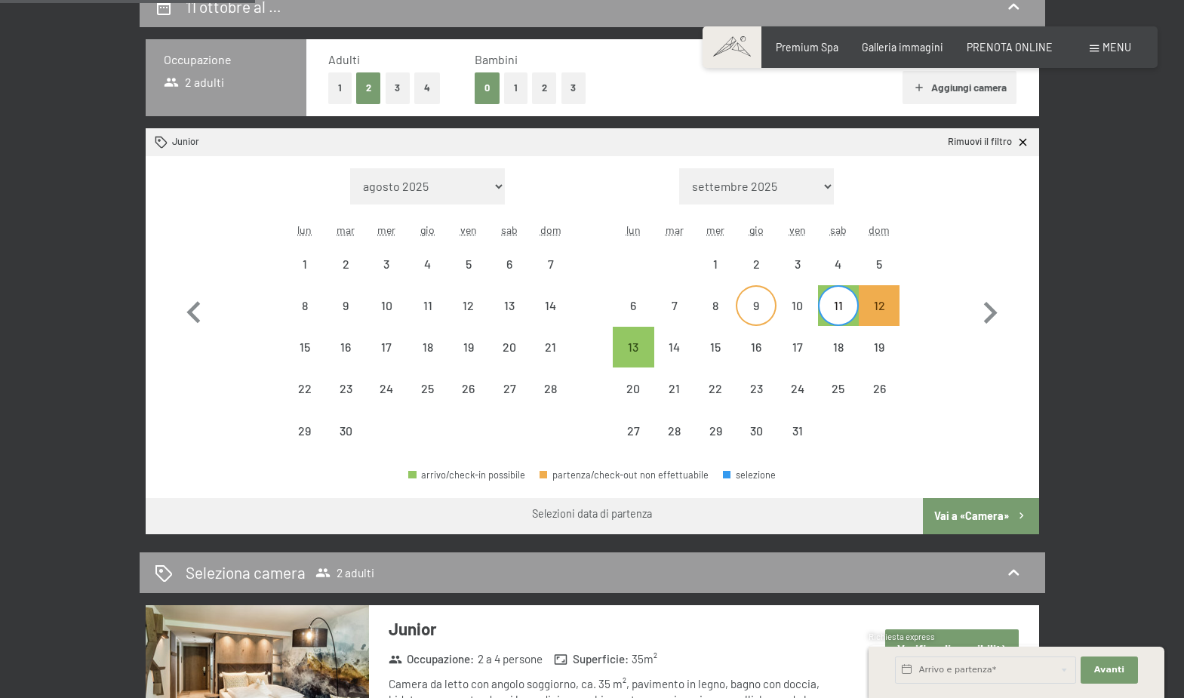
click at [759, 302] on div "9" at bounding box center [756, 319] width 38 height 38
select select "[DATE]"
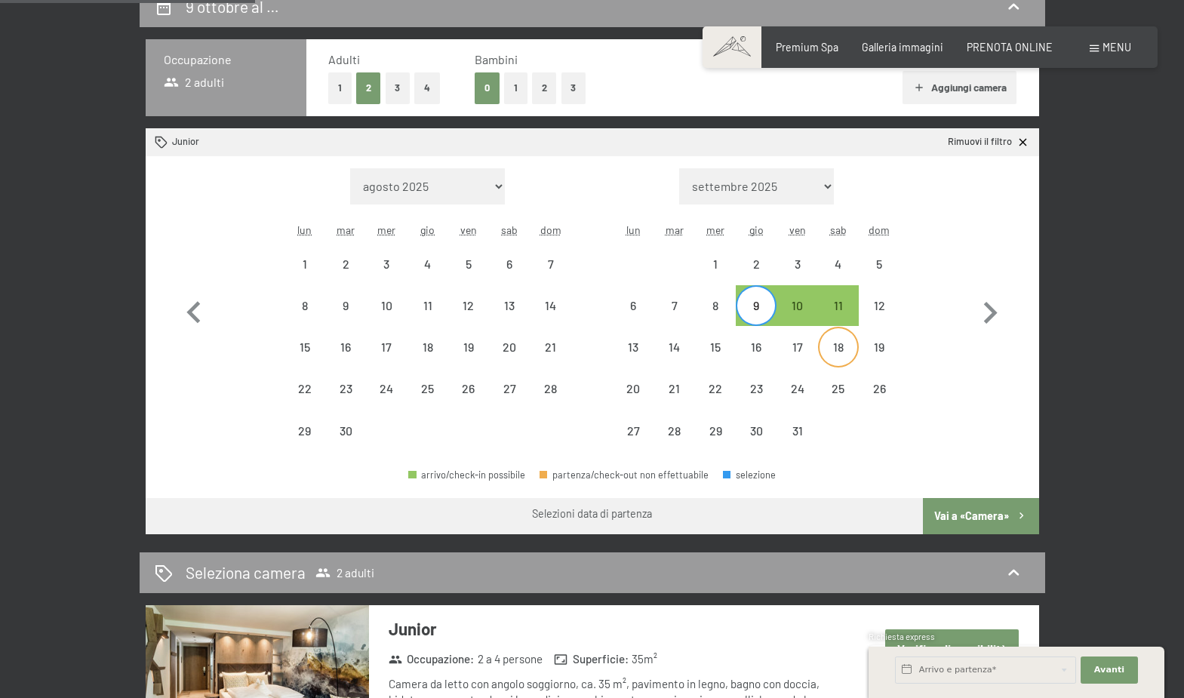
click at [839, 342] on div "18" at bounding box center [839, 360] width 38 height 38
select select "[DATE]"
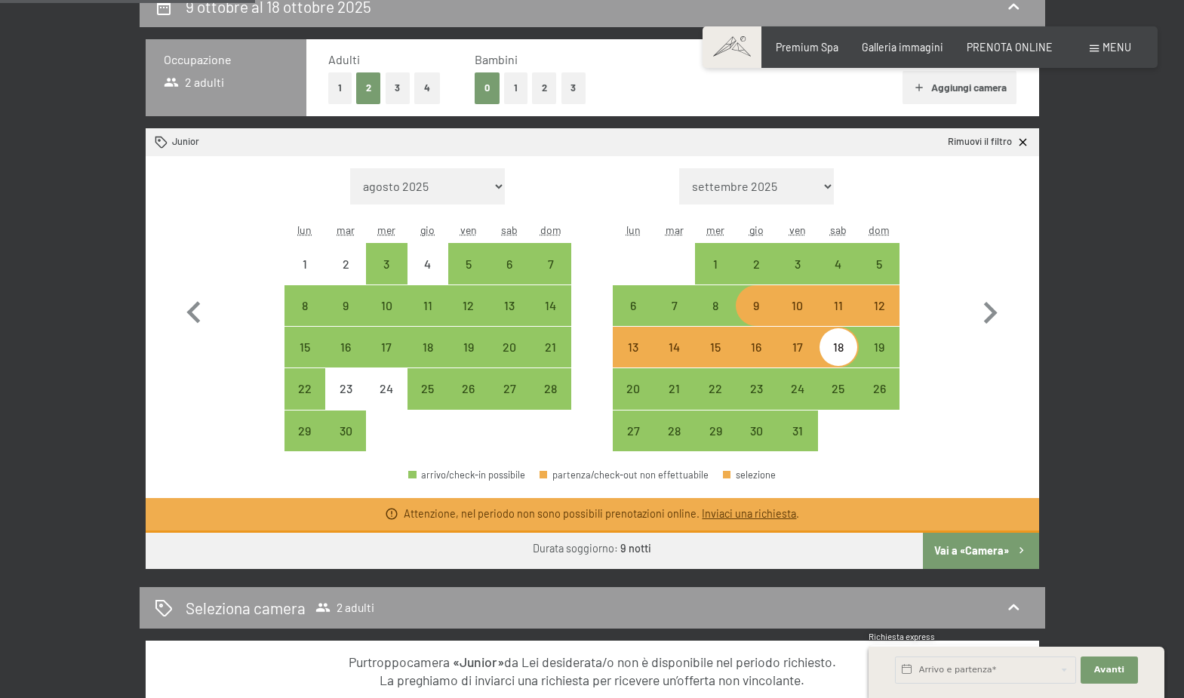
click at [873, 307] on div "12" at bounding box center [879, 319] width 38 height 38
select select "[DATE]"
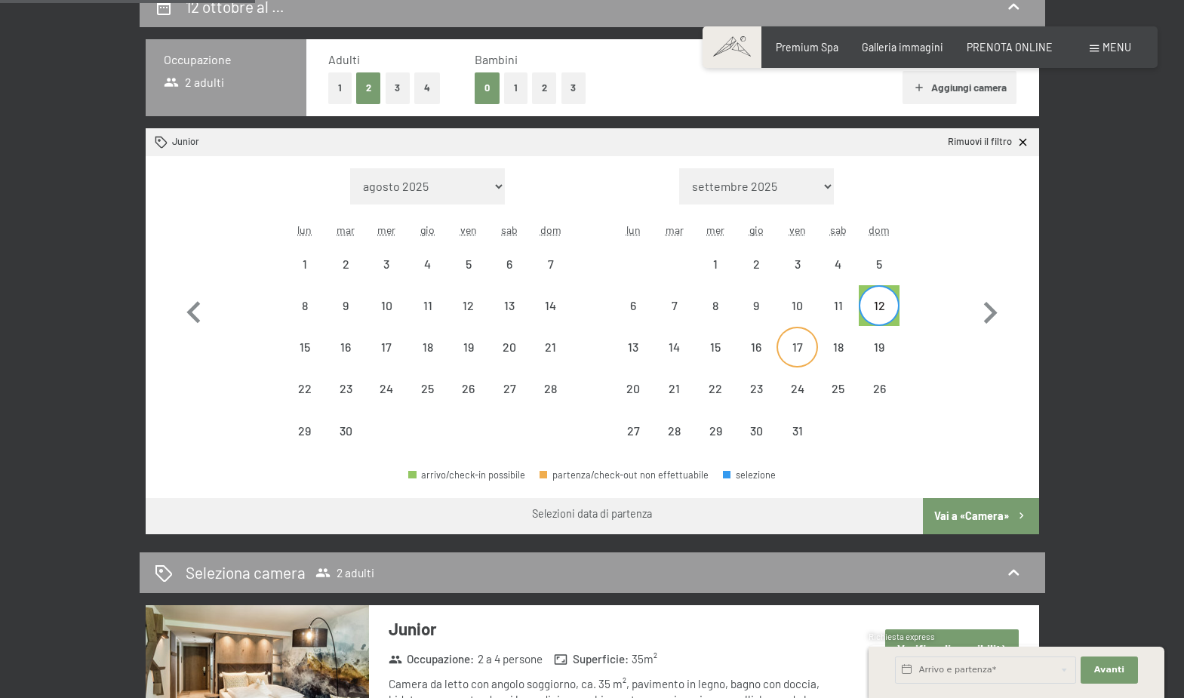
click at [803, 346] on div "17" at bounding box center [797, 360] width 38 height 38
select select "[DATE]"
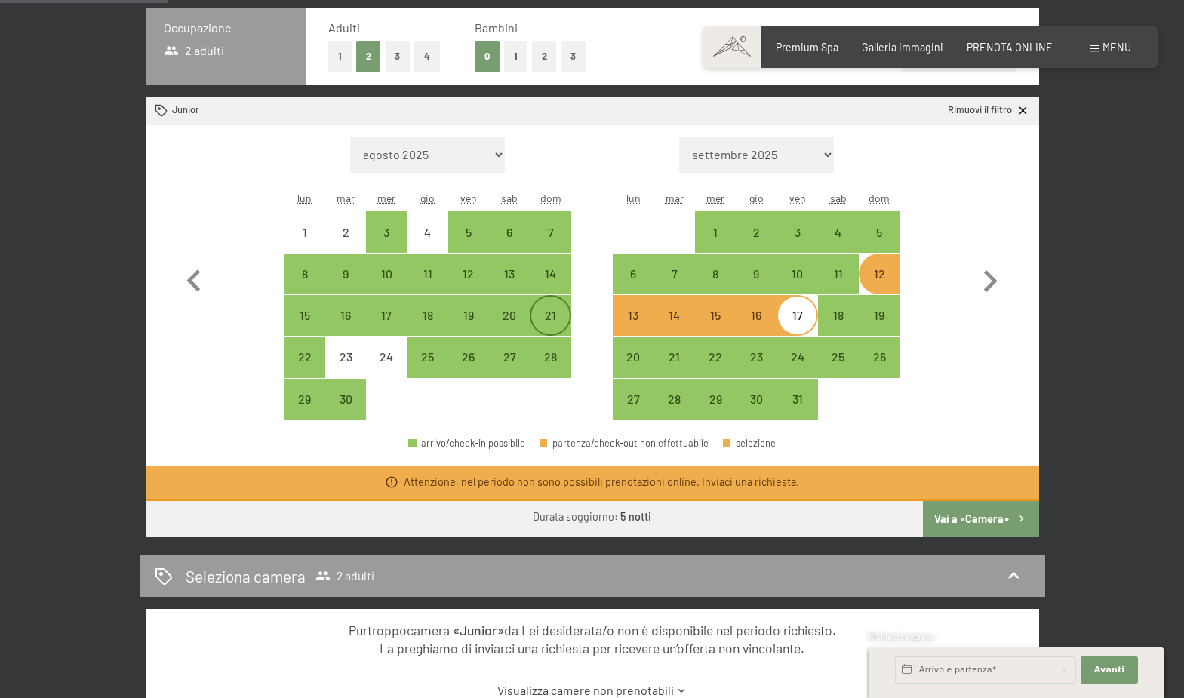
scroll to position [448, 0]
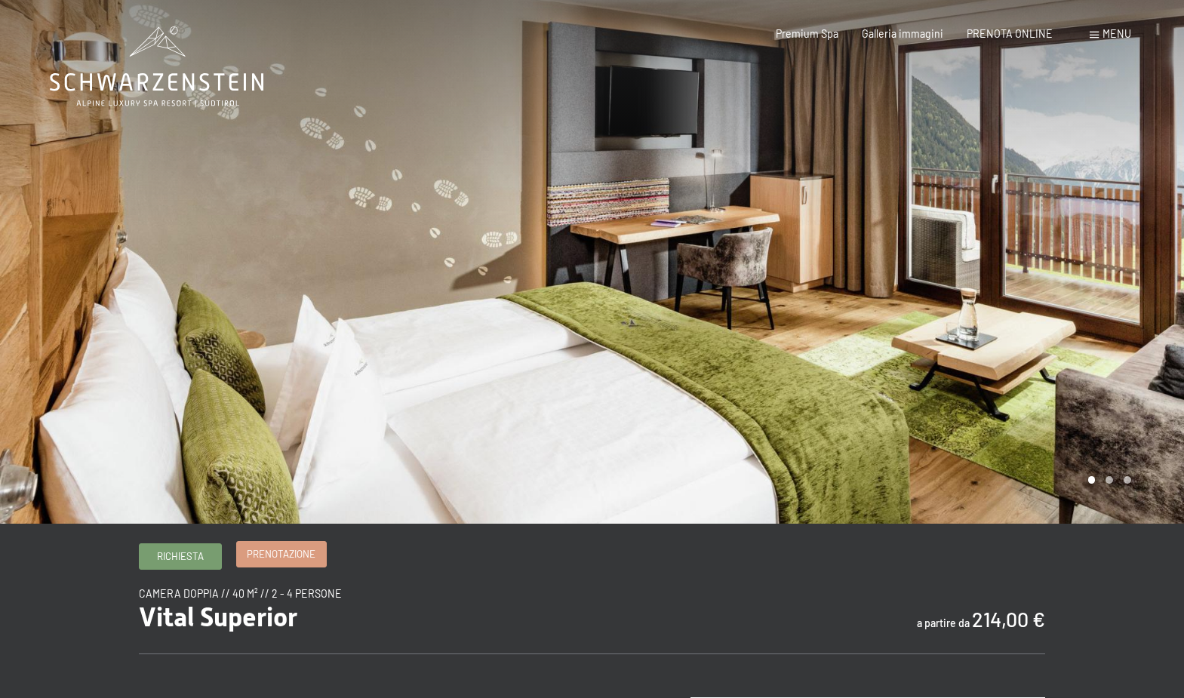
click at [268, 549] on span "Prenotazione" at bounding box center [281, 554] width 69 height 14
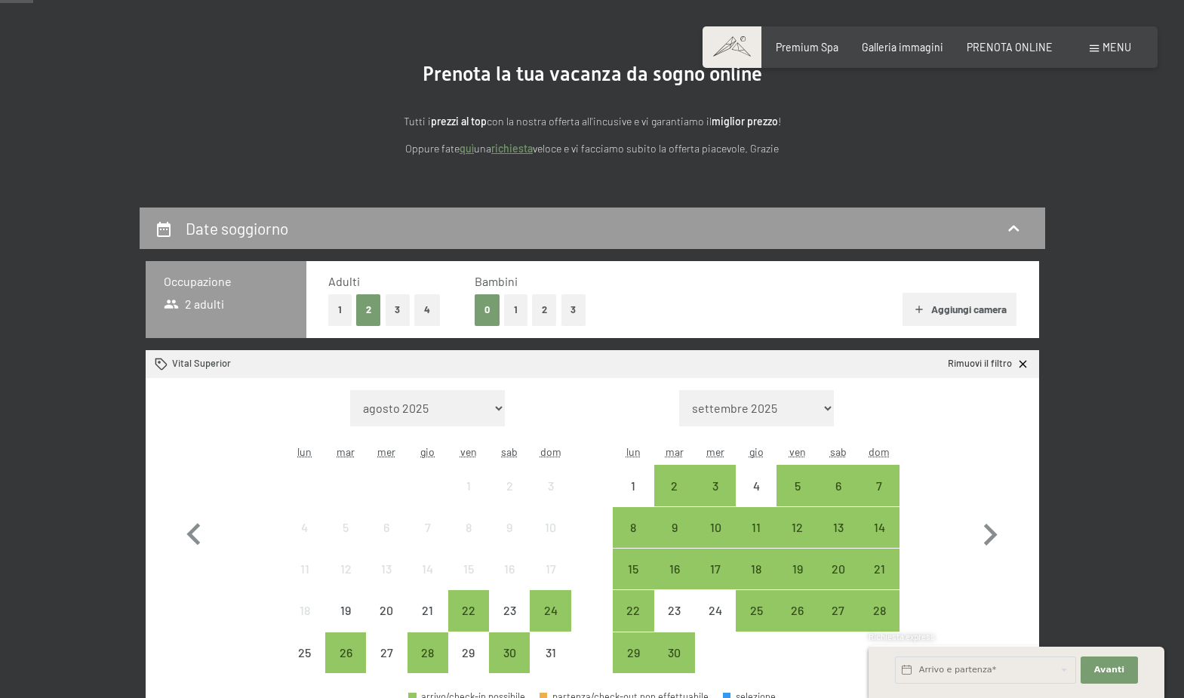
scroll to position [171, 0]
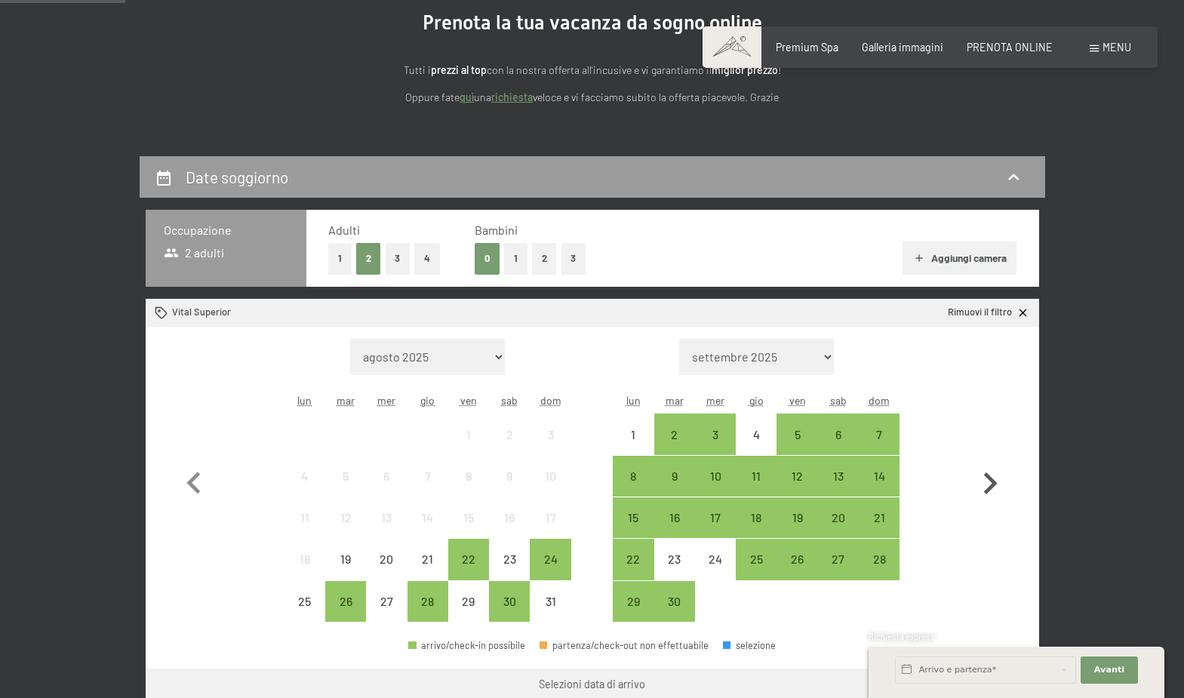
click at [990, 481] on icon "button" at bounding box center [990, 484] width 44 height 44
select select "[DATE]"
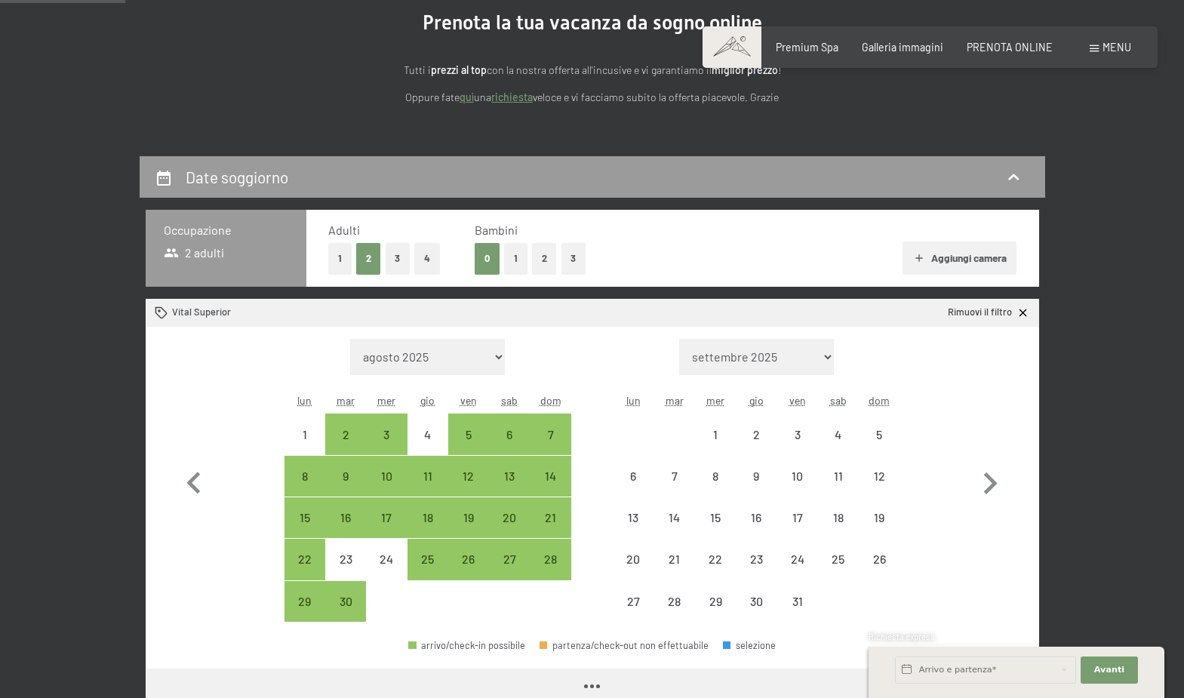
select select "[DATE]"
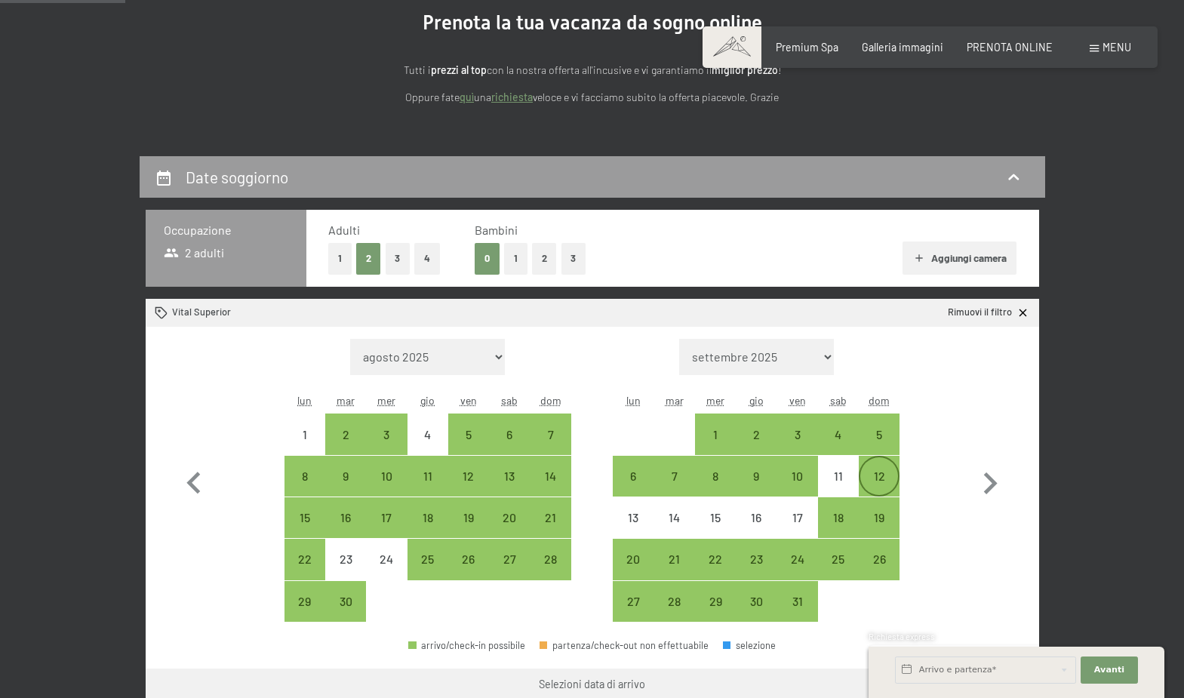
click at [882, 463] on div "12" at bounding box center [879, 476] width 38 height 38
select select "[DATE]"
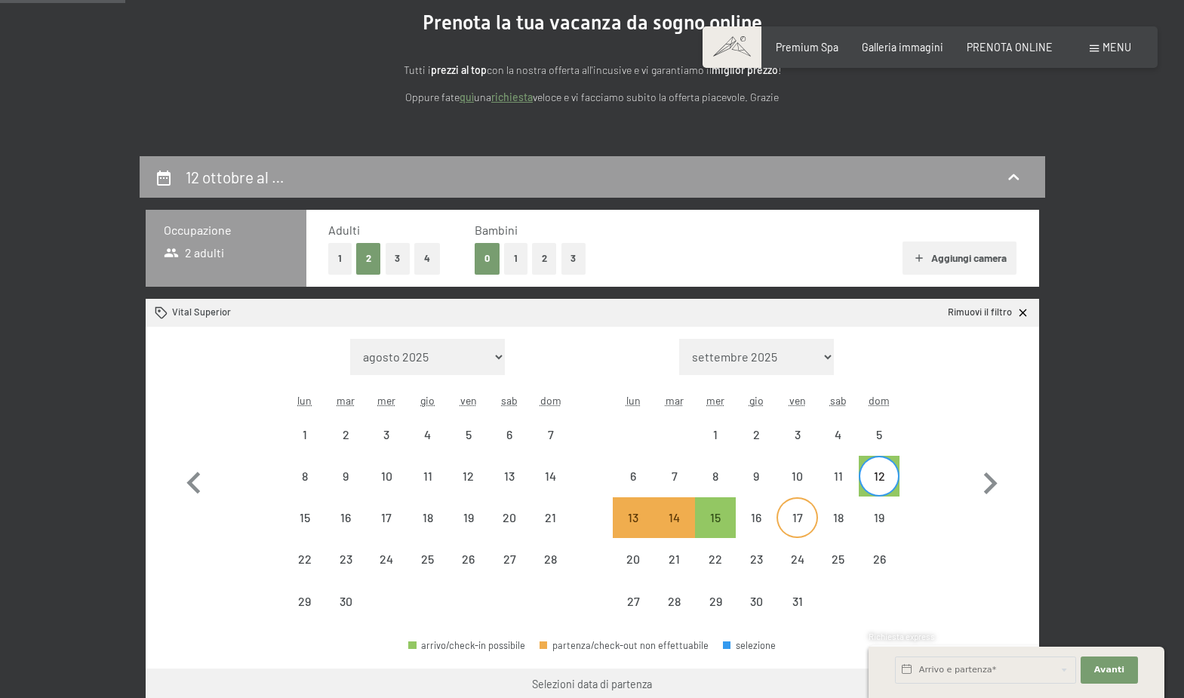
click at [802, 513] on div "17" at bounding box center [797, 531] width 38 height 38
select select "[DATE]"
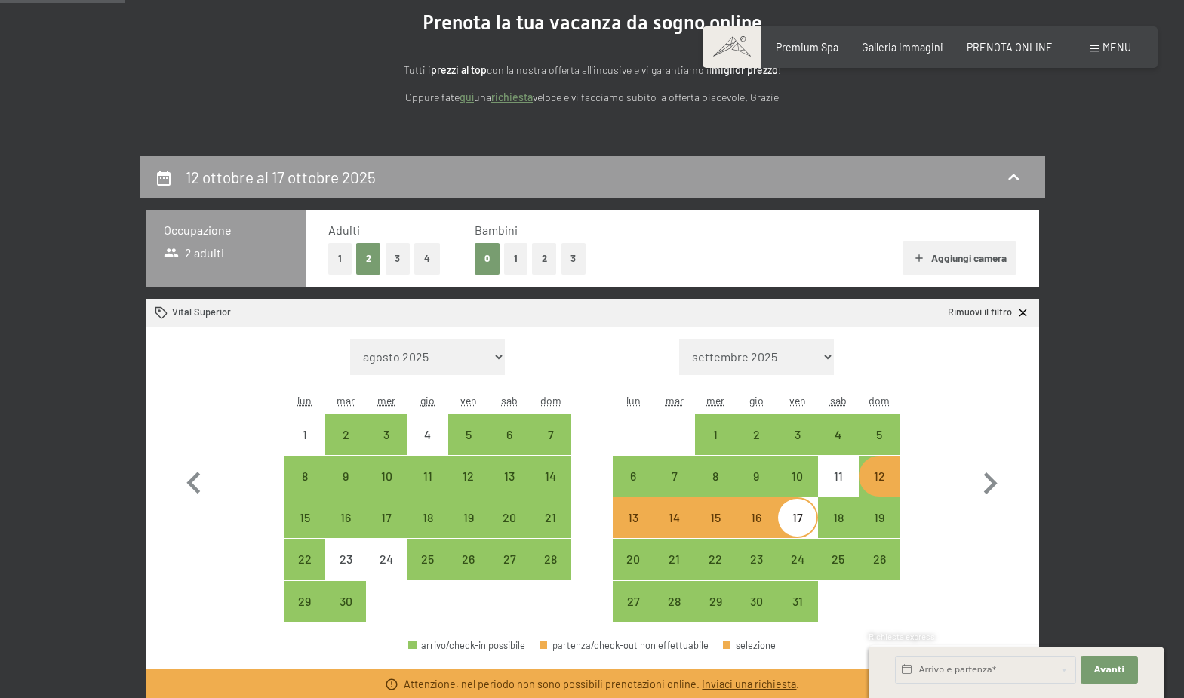
click at [885, 478] on div "12" at bounding box center [879, 489] width 38 height 38
select select "[DATE]"
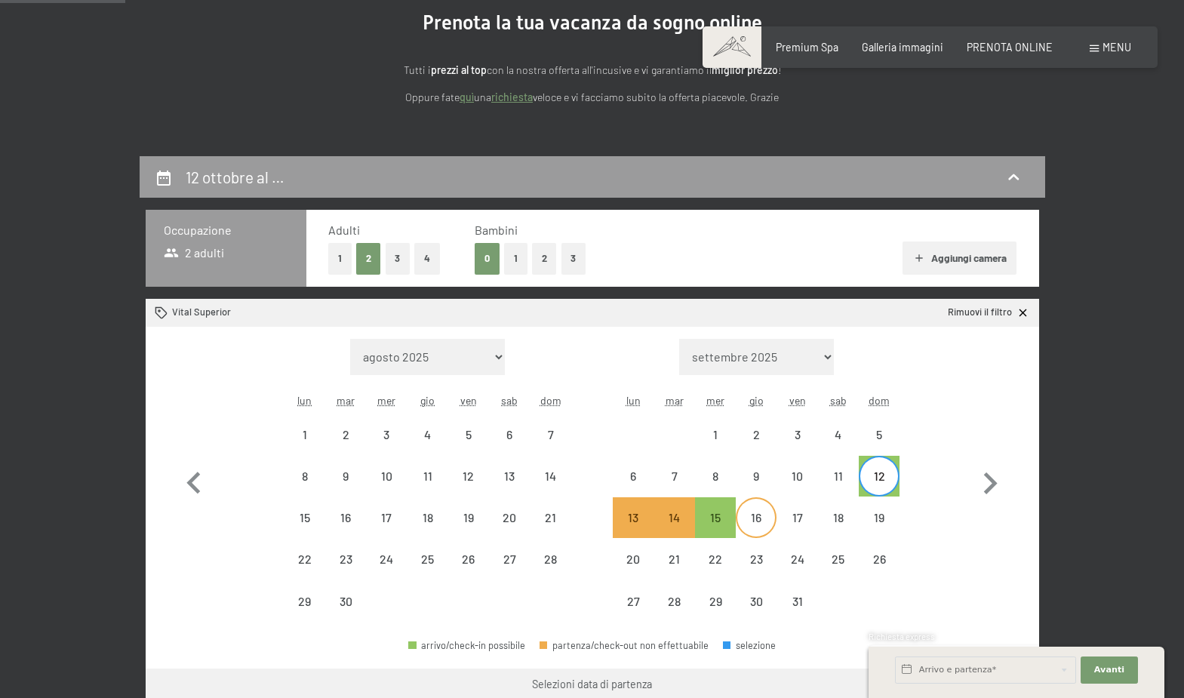
click at [759, 512] on div "16" at bounding box center [756, 531] width 38 height 38
select select "[DATE]"
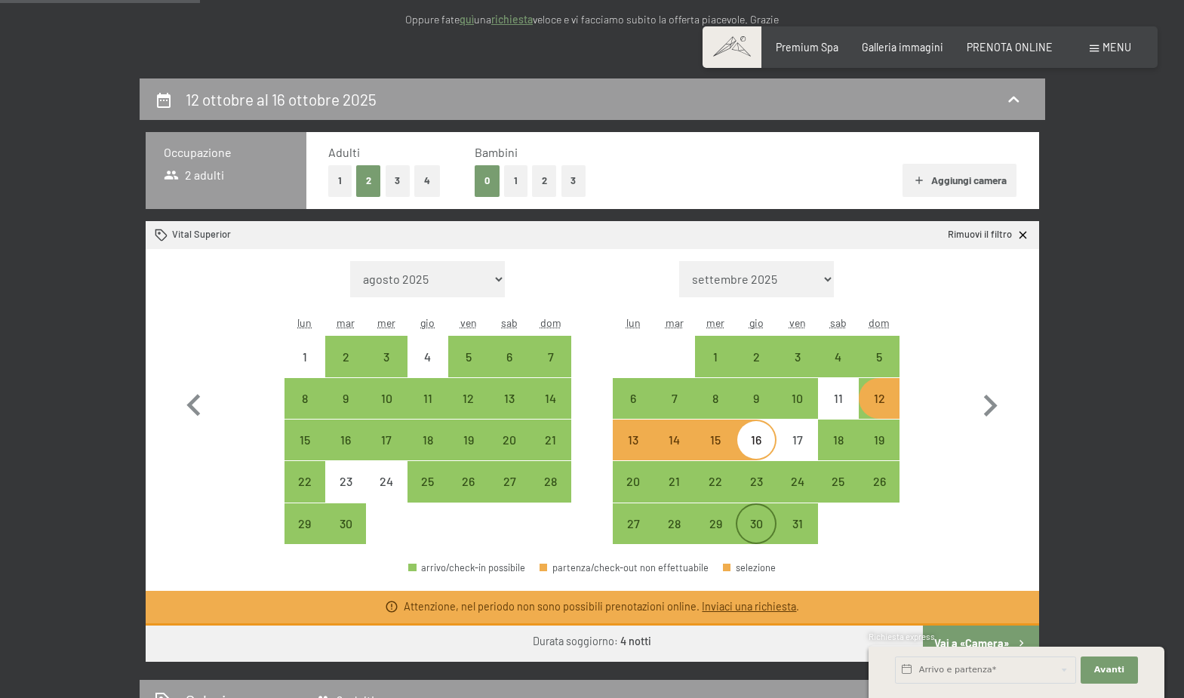
scroll to position [257, 0]
